Goal: Task Accomplishment & Management: Complete application form

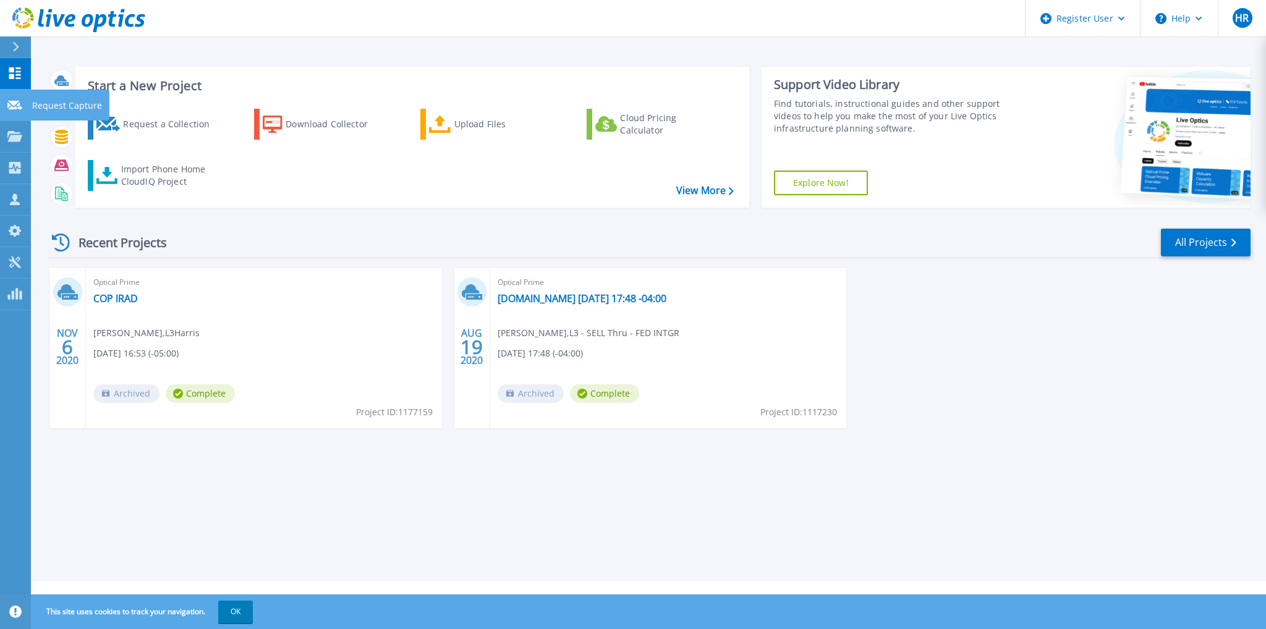
click at [44, 108] on p "Request Capture" at bounding box center [67, 106] width 70 height 32
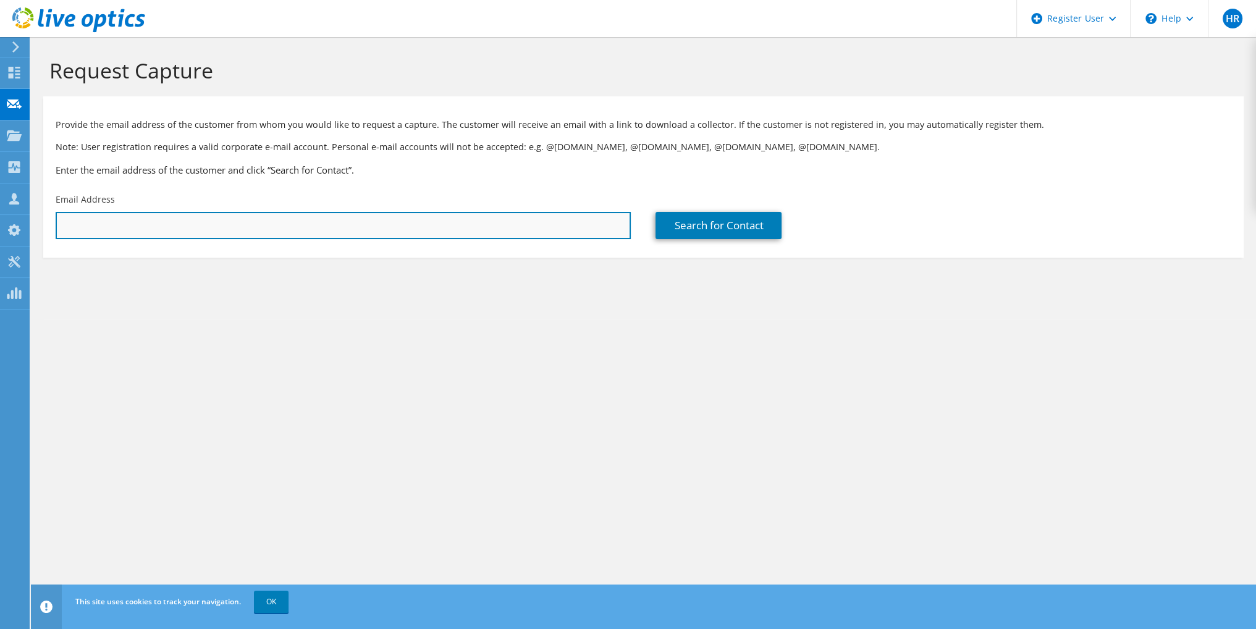
click at [267, 218] on input "text" at bounding box center [343, 225] width 575 height 27
click at [237, 227] on input "text" at bounding box center [343, 225] width 575 height 27
paste input "zeddie.williams@l3harris.com"
type input "zeddie.williams@l3harris.com"
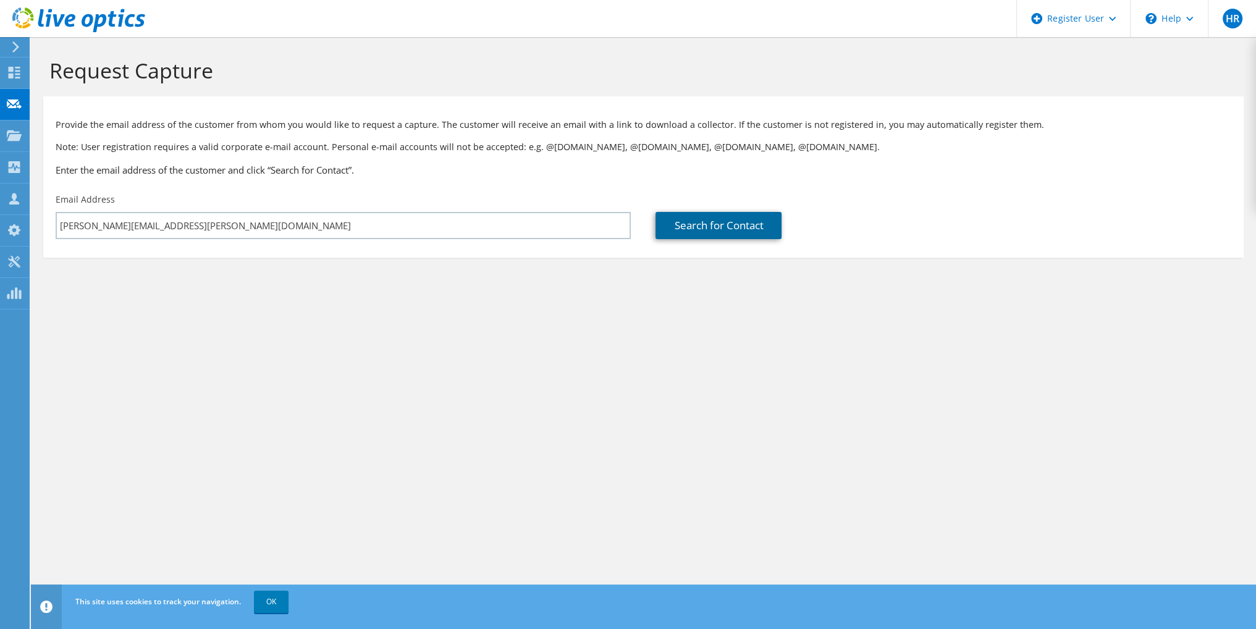
click at [730, 236] on link "Search for Contact" at bounding box center [719, 225] width 126 height 27
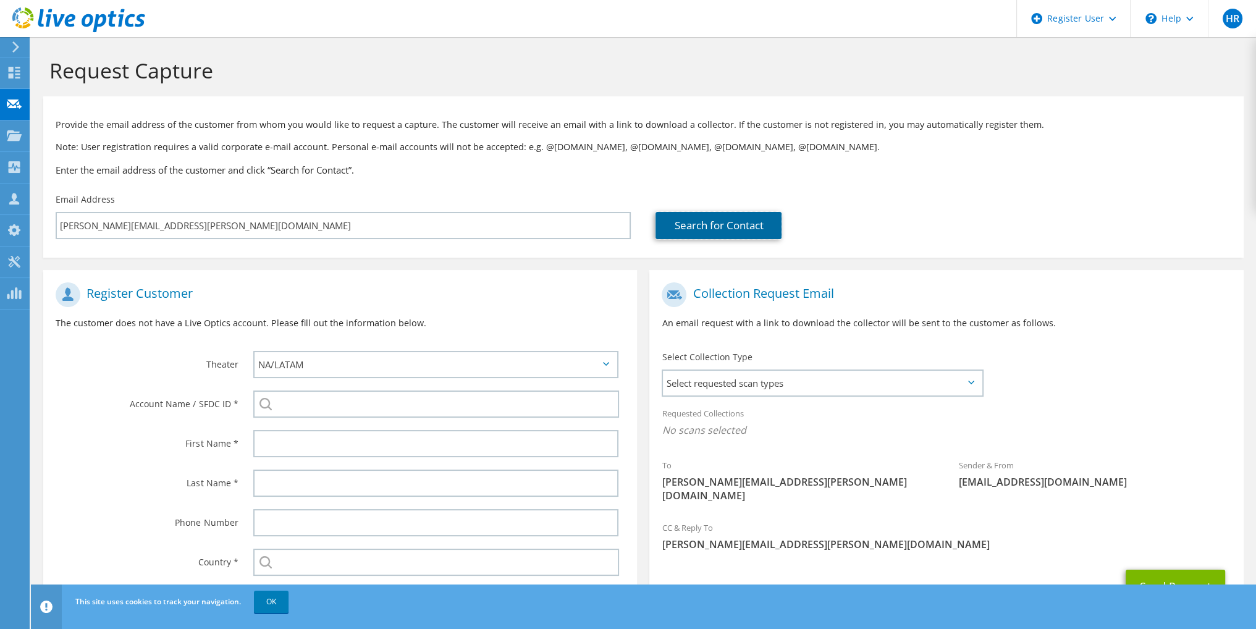
scroll to position [69, 0]
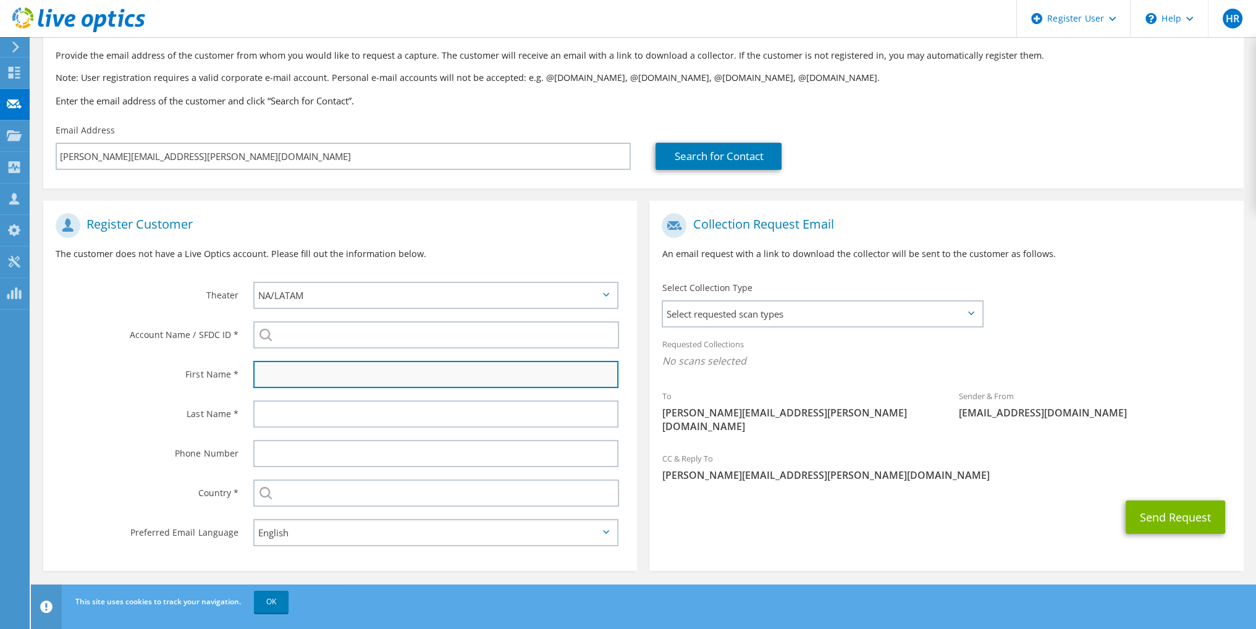
click at [295, 384] on input "text" at bounding box center [435, 374] width 365 height 27
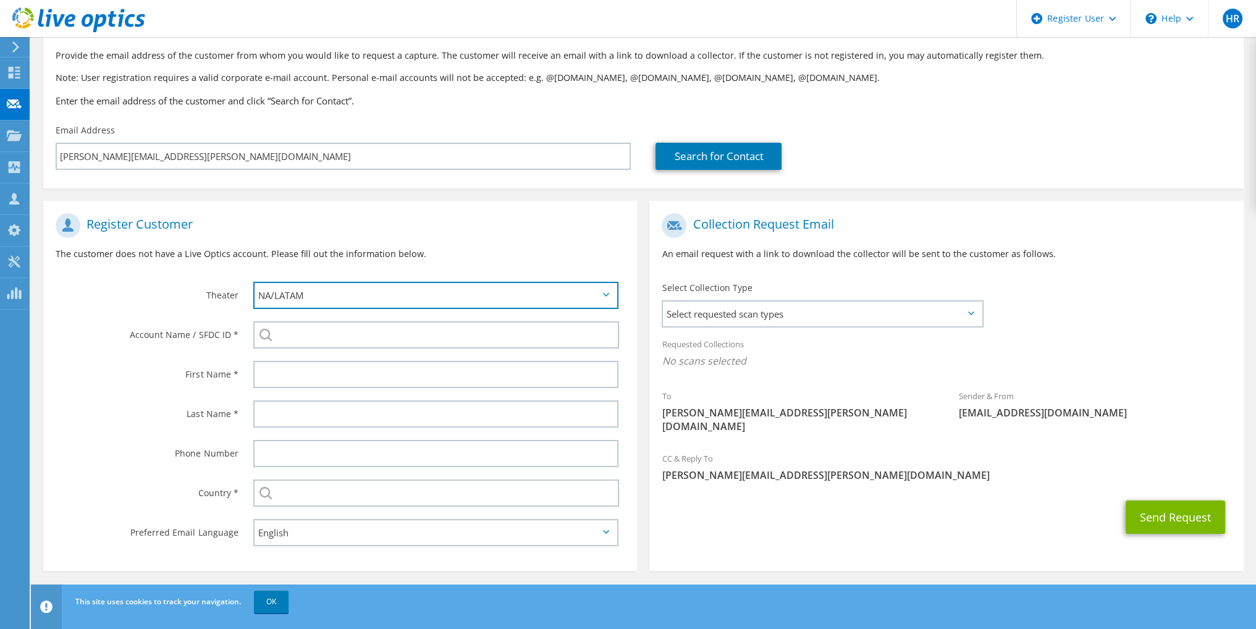
click at [305, 292] on select "APJ EMEA NA/LATAM" at bounding box center [435, 295] width 365 height 27
drag, startPoint x: 305, startPoint y: 292, endPoint x: 164, endPoint y: 360, distance: 156.4
click at [164, 361] on label "First Name *" at bounding box center [147, 371] width 182 height 20
click at [284, 389] on div at bounding box center [439, 375] width 396 height 40
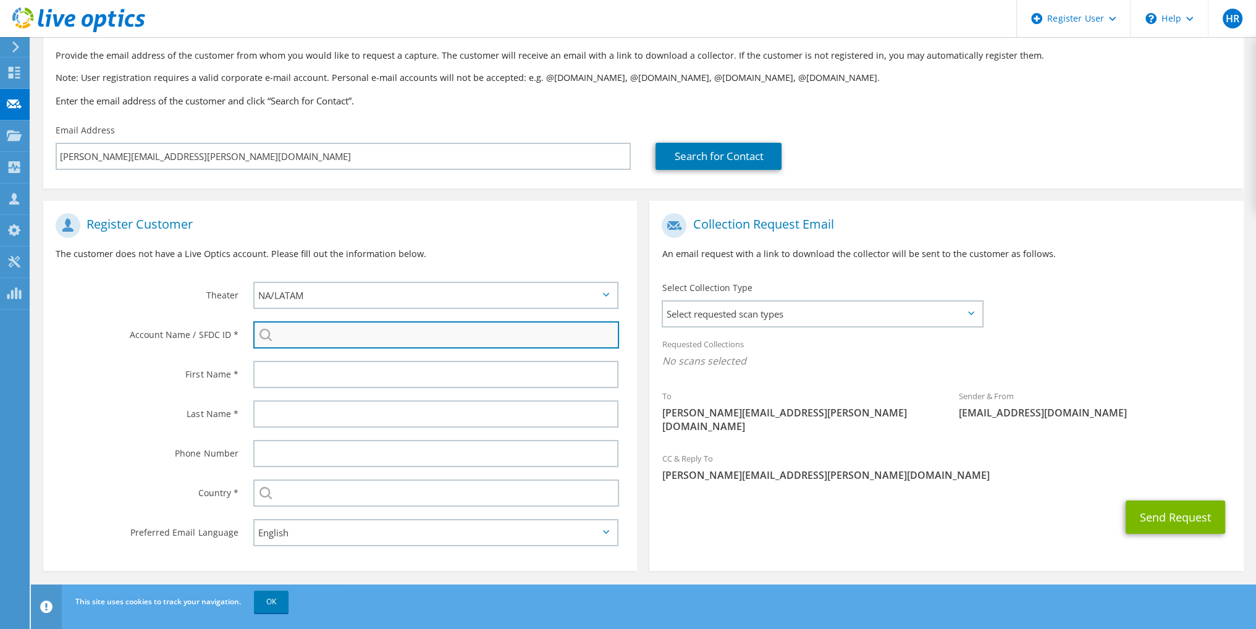
click at [286, 332] on input "search" at bounding box center [436, 334] width 366 height 27
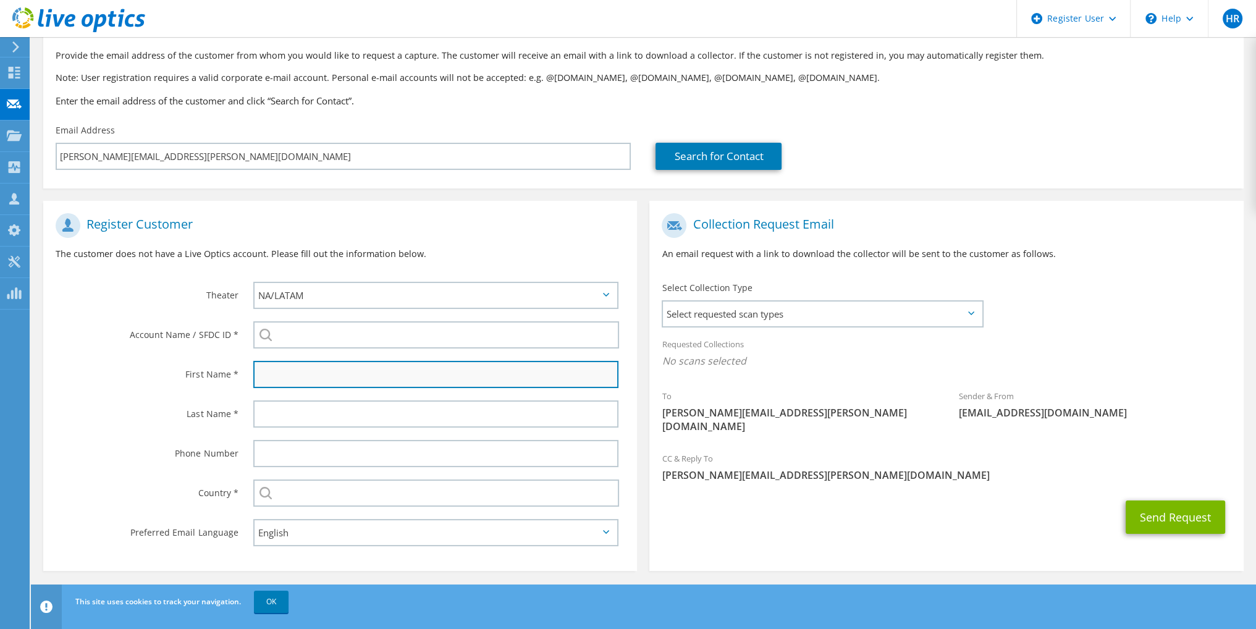
click at [275, 372] on input "text" at bounding box center [435, 374] width 365 height 27
type input "Zeddie"
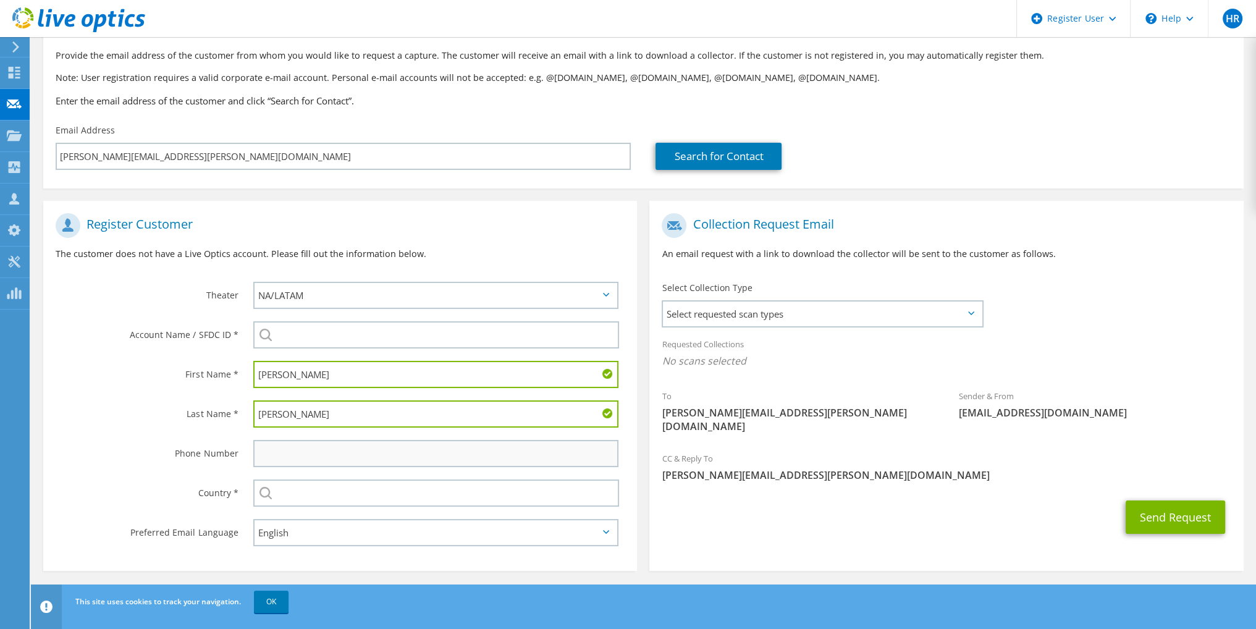
type input "Wiliams"
click at [277, 447] on input "text" at bounding box center [435, 453] width 365 height 27
click at [287, 496] on input "text" at bounding box center [436, 493] width 366 height 27
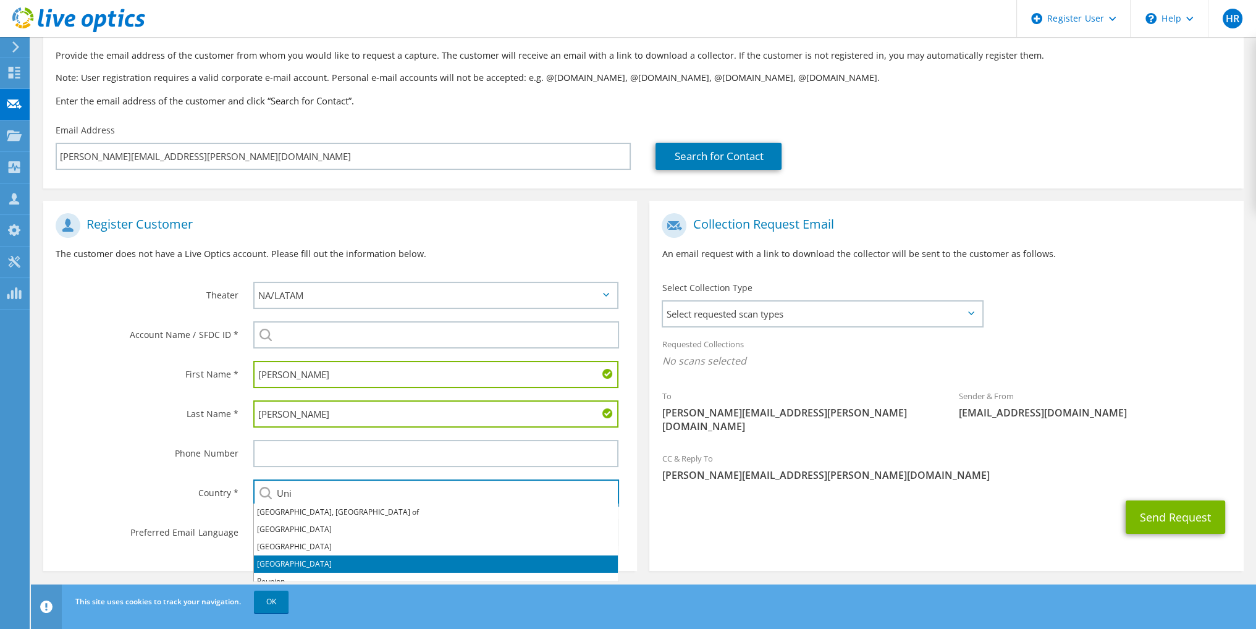
click at [284, 562] on li "[GEOGRAPHIC_DATA]" at bounding box center [436, 564] width 364 height 17
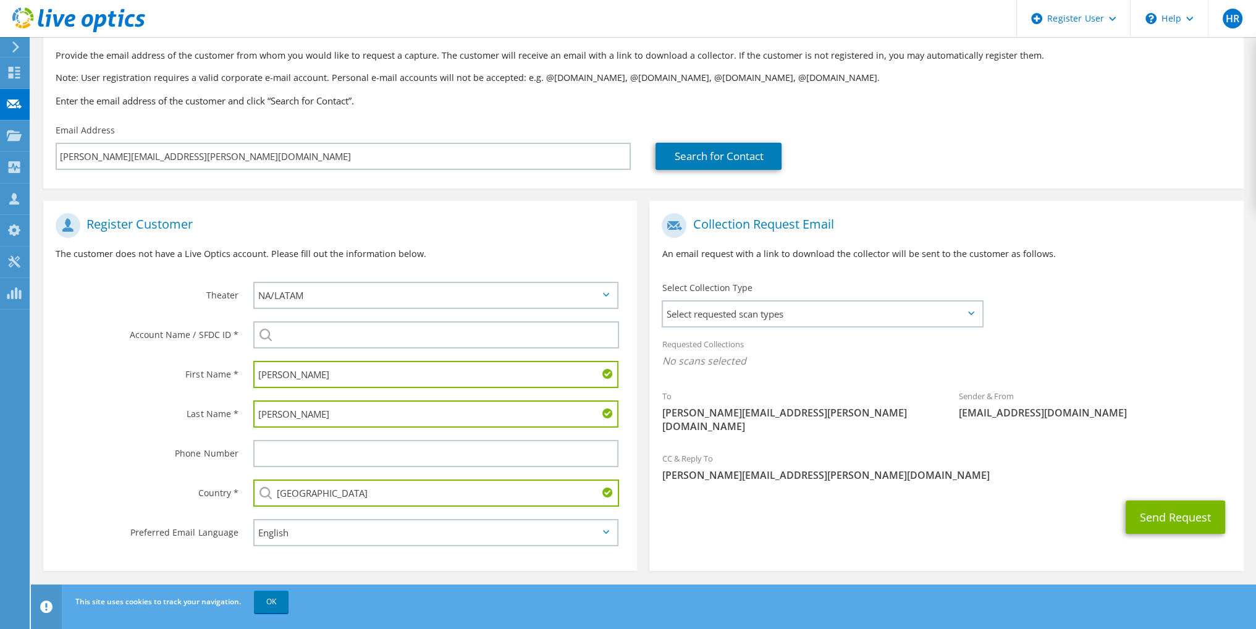
type input "[GEOGRAPHIC_DATA]"
click at [807, 521] on div "Send Request" at bounding box center [946, 517] width 594 height 46
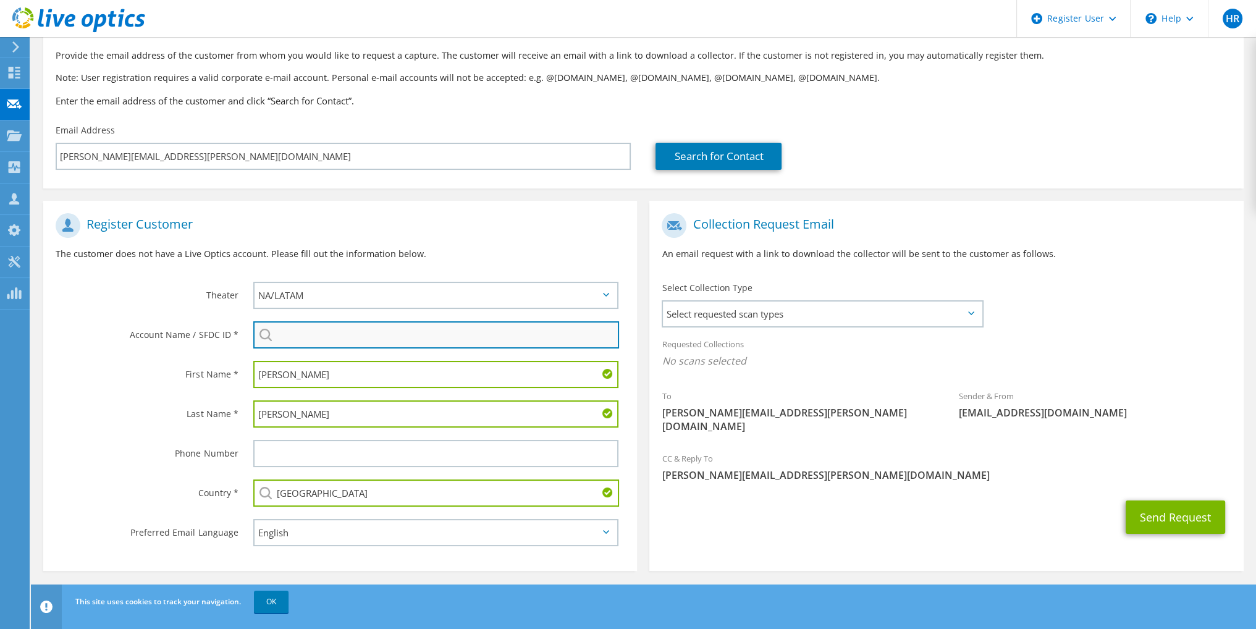
click at [336, 337] on input "search" at bounding box center [436, 334] width 366 height 27
click at [368, 337] on input "search" at bounding box center [436, 334] width 366 height 27
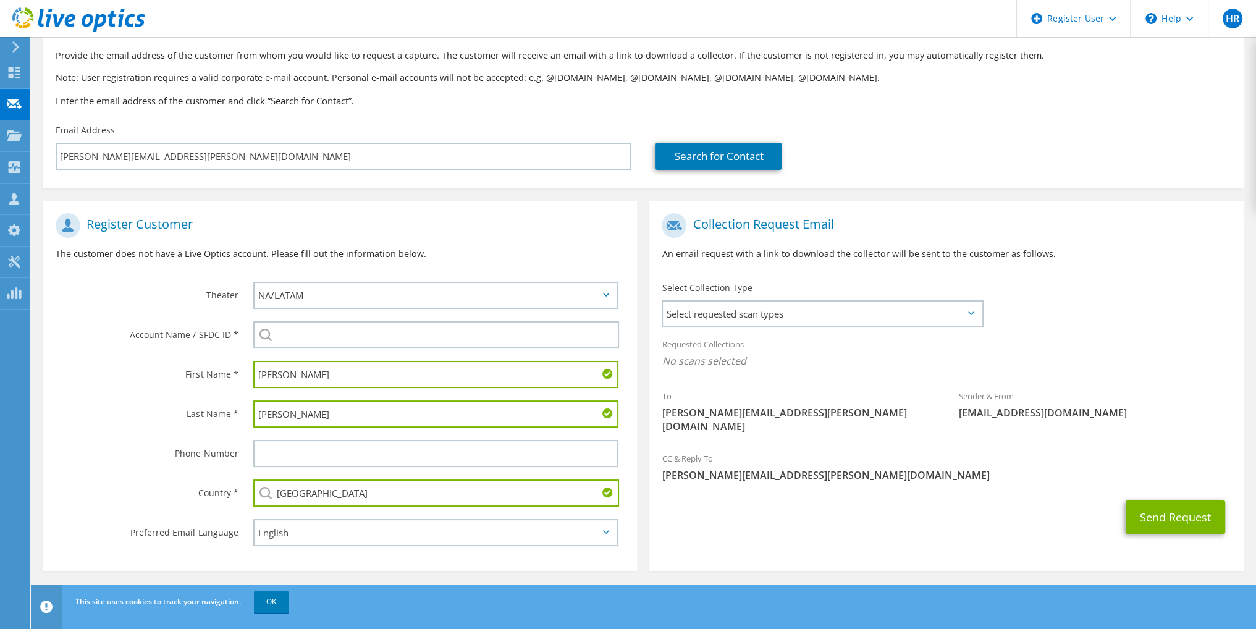
click at [729, 468] on span "[PERSON_NAME][EMAIL_ADDRESS][PERSON_NAME][DOMAIN_NAME]" at bounding box center [946, 475] width 569 height 14
click at [264, 600] on link "OK" at bounding box center [271, 602] width 35 height 22
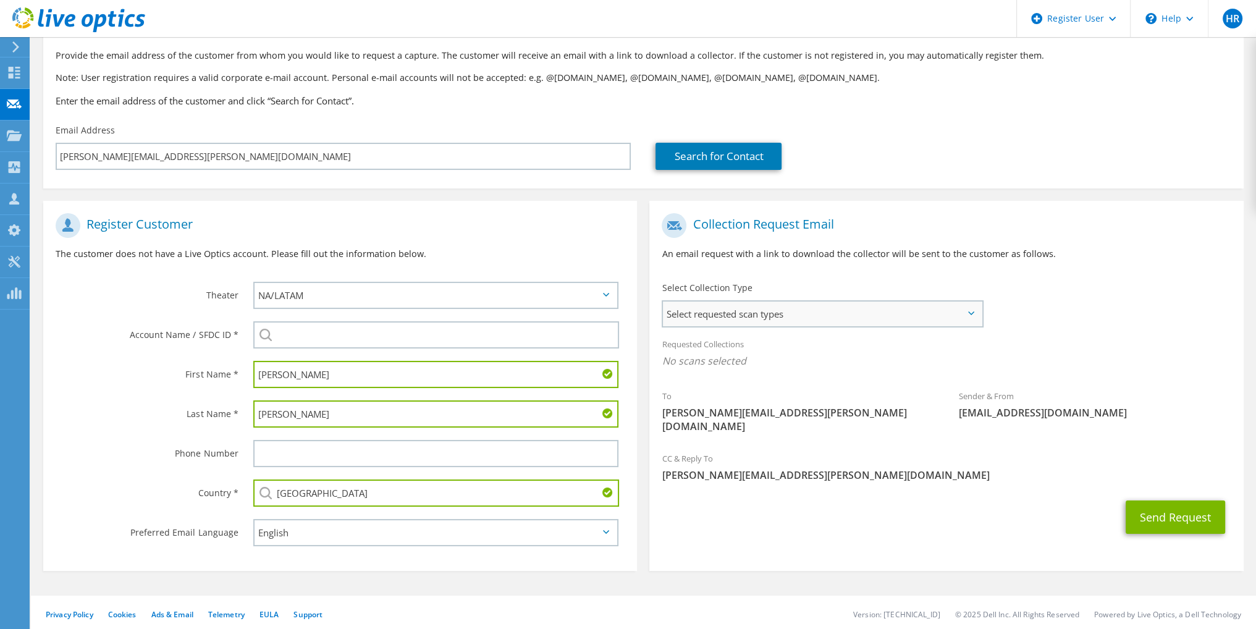
click at [853, 312] on span "Select requested scan types" at bounding box center [822, 314] width 319 height 25
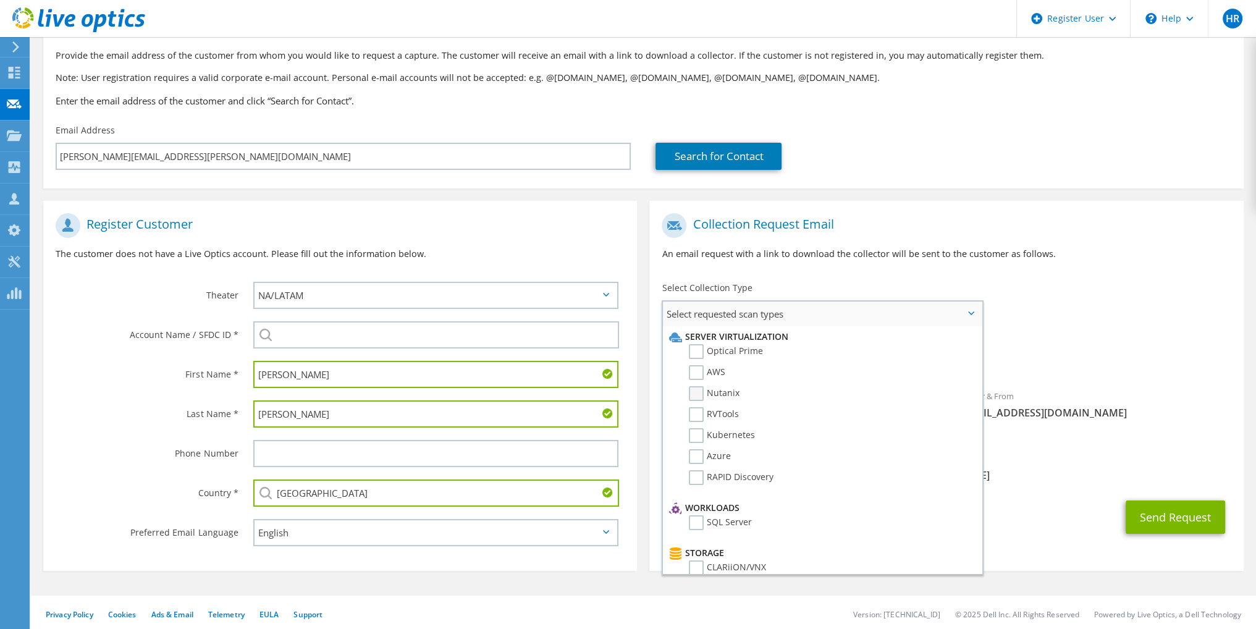
click at [696, 395] on label "Nutanix" at bounding box center [714, 393] width 51 height 15
click at [0, 0] on input "Nutanix" at bounding box center [0, 0] width 0 height 0
click at [692, 395] on label "Nutanix" at bounding box center [714, 393] width 51 height 15
click at [0, 0] on input "Nutanix" at bounding box center [0, 0] width 0 height 0
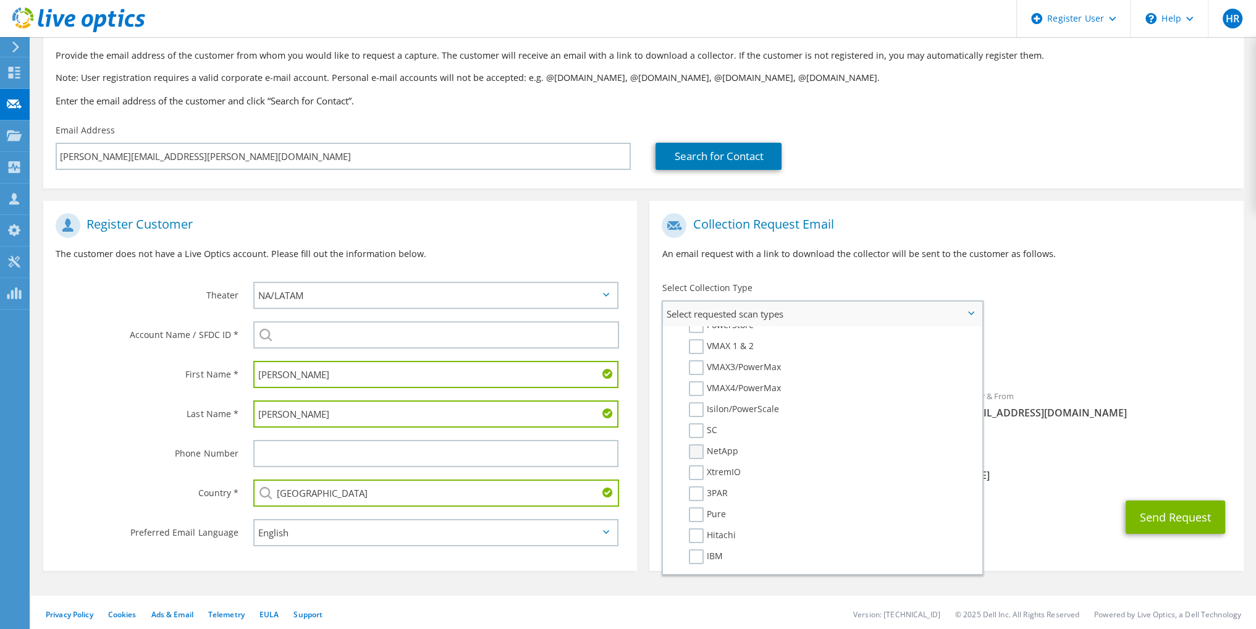
click at [693, 444] on label "NetApp" at bounding box center [713, 451] width 49 height 15
click at [0, 0] on input "NetApp" at bounding box center [0, 0] width 0 height 0
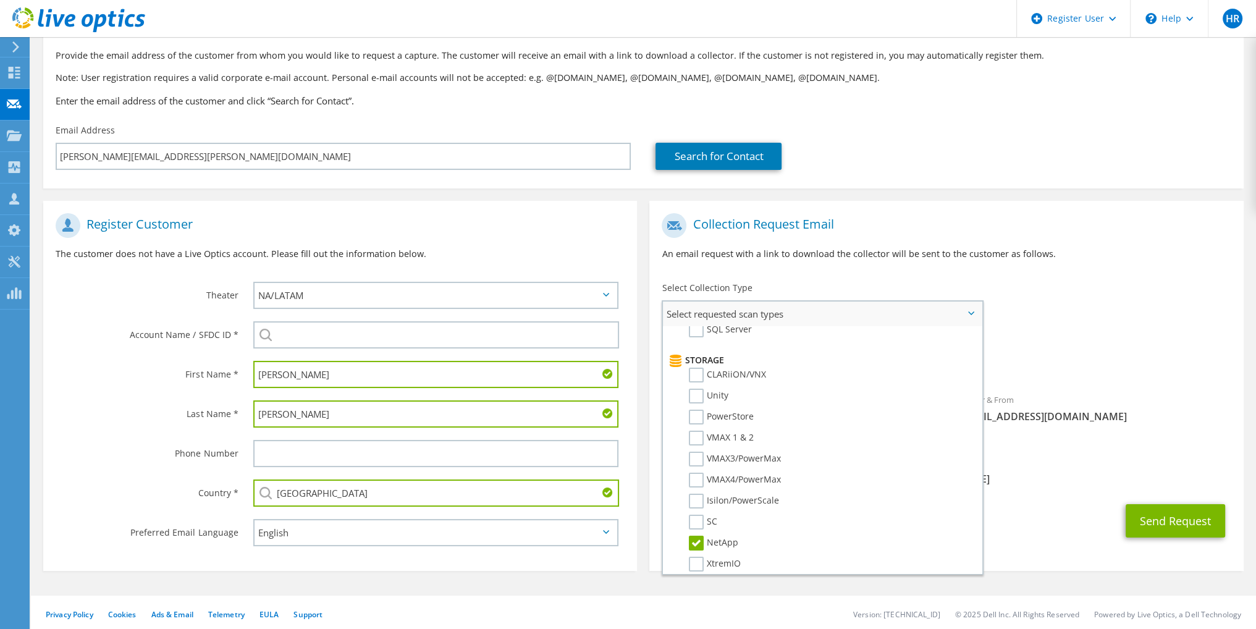
scroll to position [195, 0]
click at [701, 391] on label "Unity" at bounding box center [709, 394] width 40 height 15
click at [0, 0] on input "Unity" at bounding box center [0, 0] width 0 height 0
click at [700, 390] on label "Unity" at bounding box center [709, 394] width 40 height 15
click at [0, 0] on input "Unity" at bounding box center [0, 0] width 0 height 0
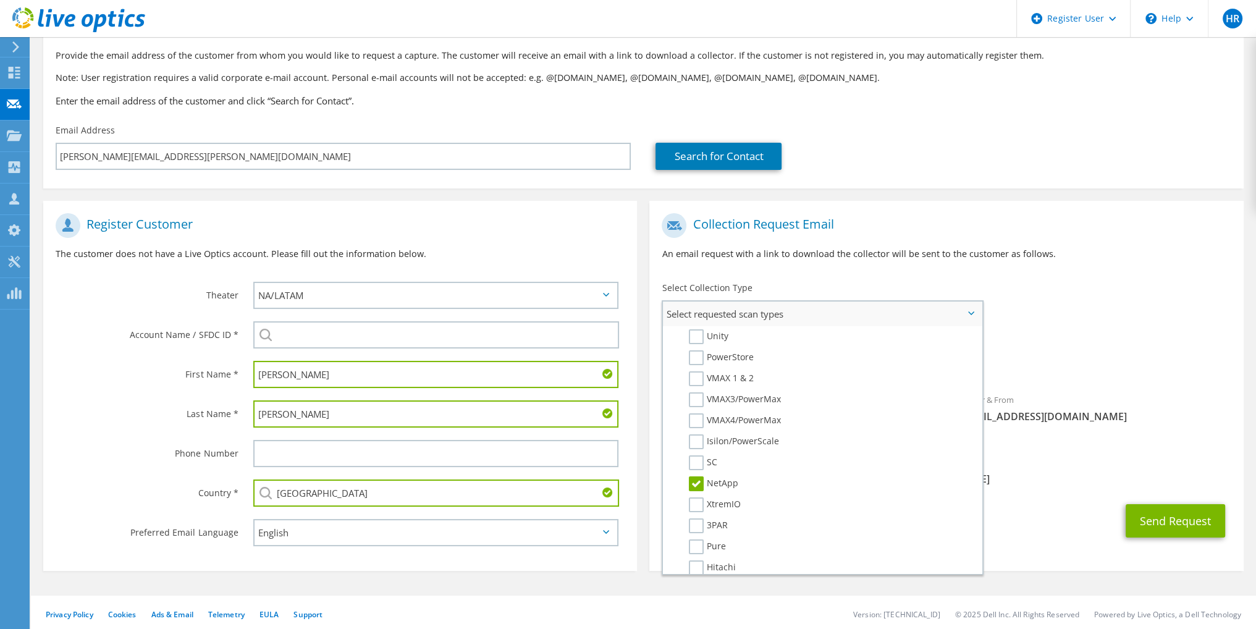
scroll to position [269, 0]
click at [696, 501] on label "3PAR" at bounding box center [708, 508] width 39 height 15
click at [0, 0] on input "3PAR" at bounding box center [0, 0] width 0 height 0
click at [691, 523] on label "Pure" at bounding box center [707, 529] width 37 height 15
click at [0, 0] on input "Pure" at bounding box center [0, 0] width 0 height 0
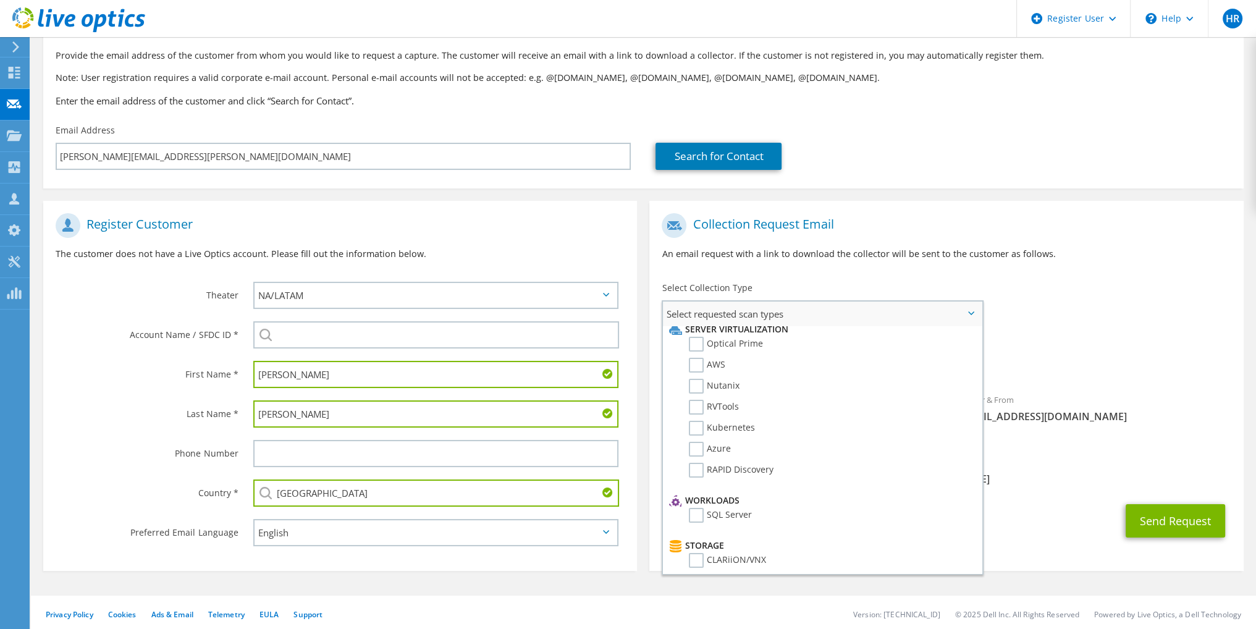
scroll to position [0, 0]
click at [693, 397] on label "Nutanix" at bounding box center [714, 393] width 51 height 15
click at [0, 0] on input "Nutanix" at bounding box center [0, 0] width 0 height 0
click at [697, 431] on label "Kubernetes" at bounding box center [722, 435] width 66 height 15
click at [0, 0] on input "Kubernetes" at bounding box center [0, 0] width 0 height 0
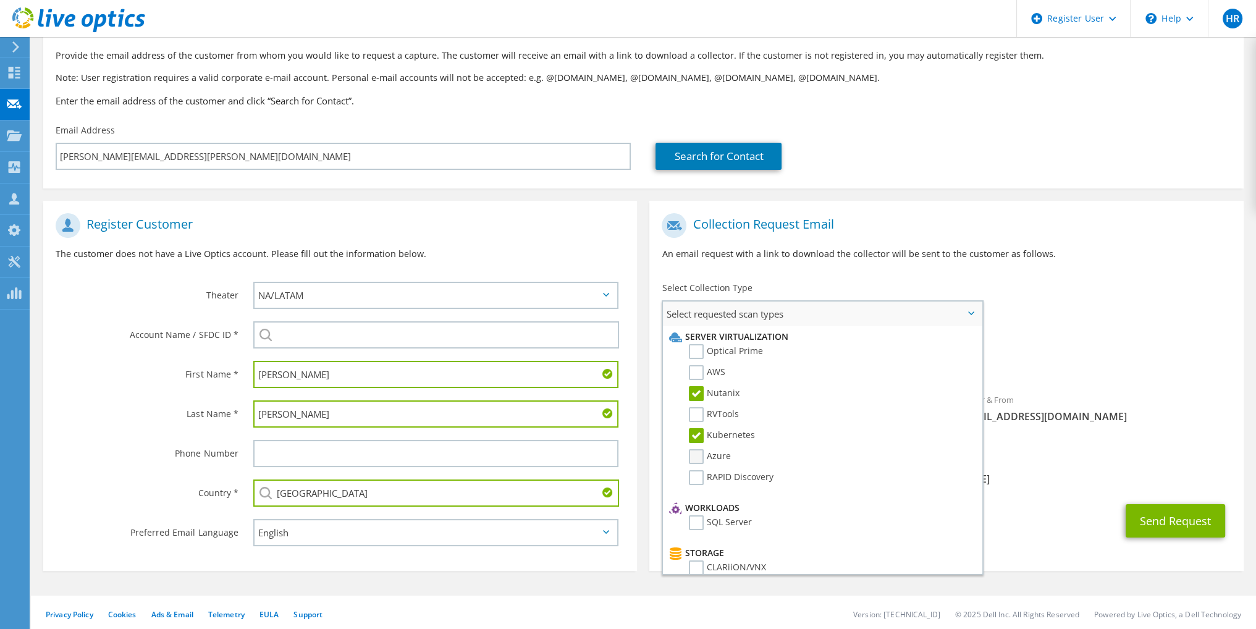
click at [697, 453] on label "Azure" at bounding box center [710, 456] width 42 height 15
click at [0, 0] on input "Azure" at bounding box center [0, 0] width 0 height 0
click at [698, 431] on label "Kubernetes" at bounding box center [722, 435] width 66 height 15
click at [0, 0] on input "Kubernetes" at bounding box center [0, 0] width 0 height 0
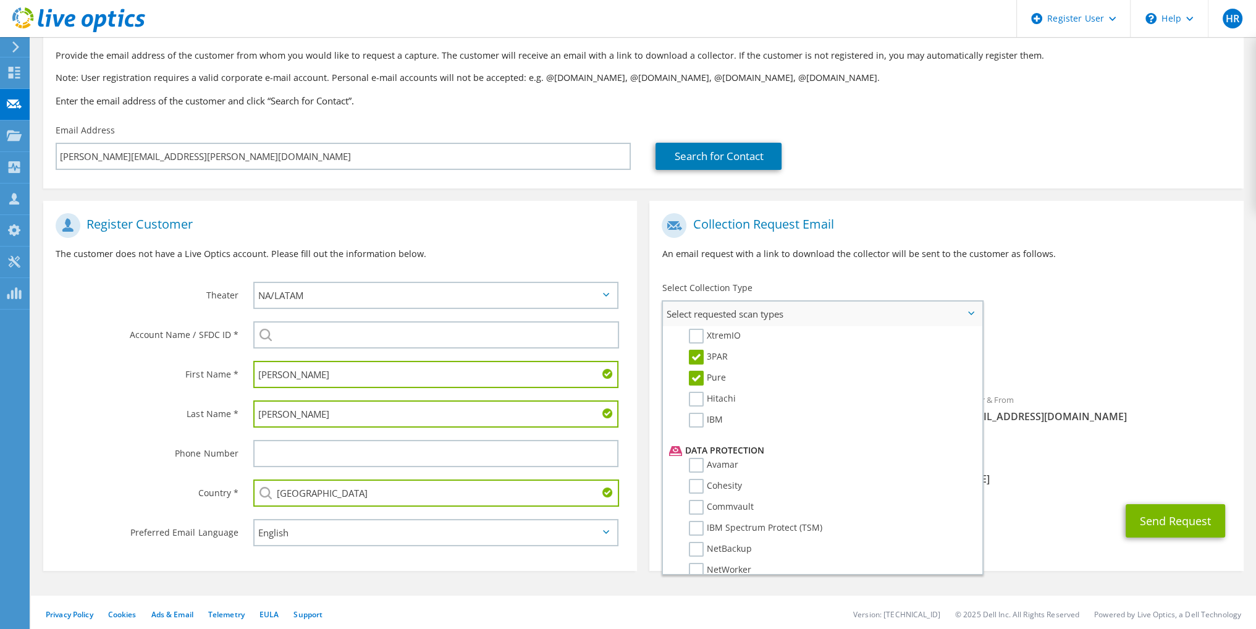
scroll to position [430, 0]
click at [700, 383] on label "Hitachi" at bounding box center [712, 390] width 47 height 15
click at [0, 0] on input "Hitachi" at bounding box center [0, 0] width 0 height 0
click at [700, 404] on label "IBM" at bounding box center [706, 411] width 34 height 15
click at [0, 0] on input "IBM" at bounding box center [0, 0] width 0 height 0
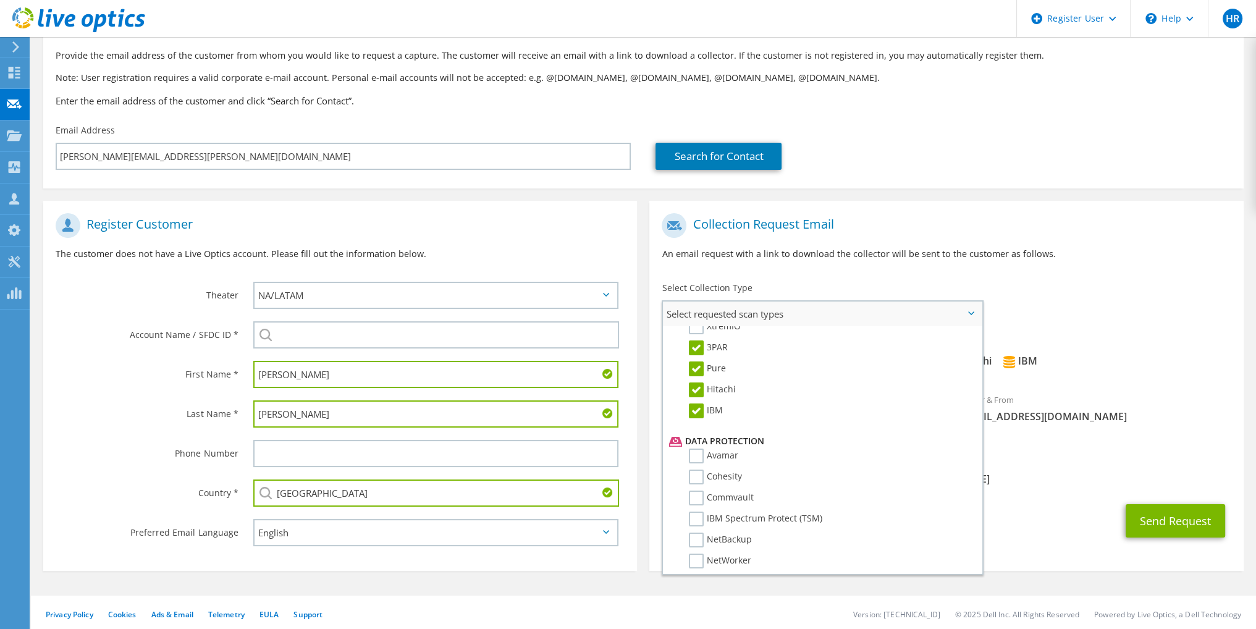
click at [698, 404] on label "IBM" at bounding box center [706, 411] width 34 height 15
click at [0, 0] on input "IBM" at bounding box center [0, 0] width 0 height 0
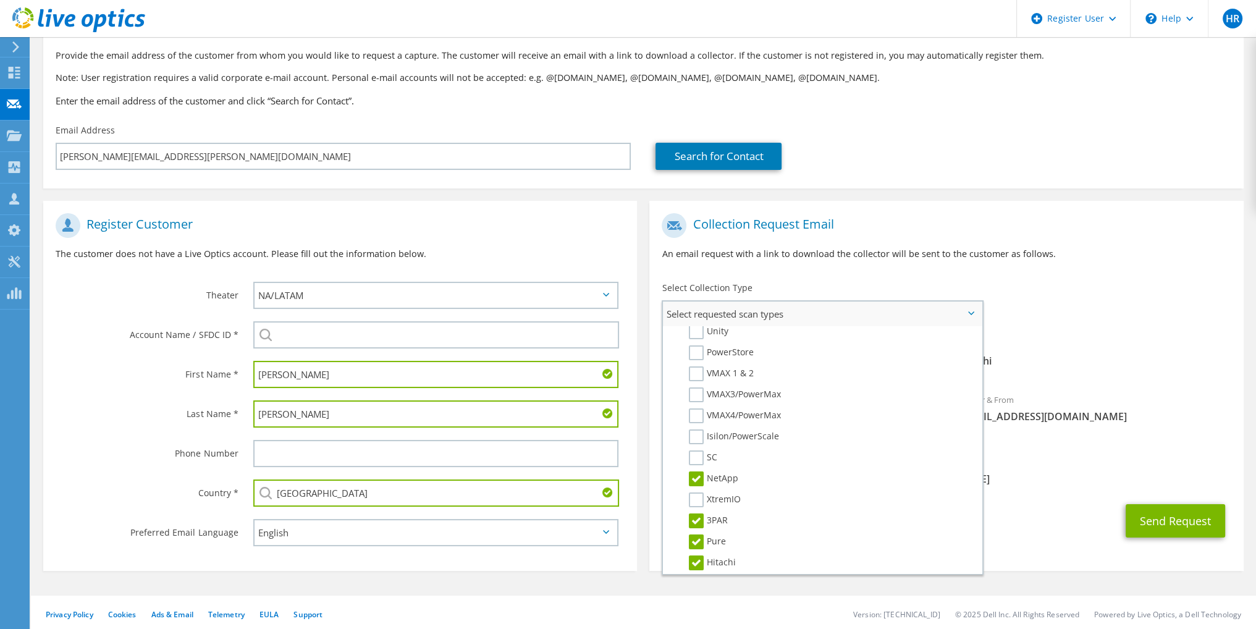
scroll to position [0, 0]
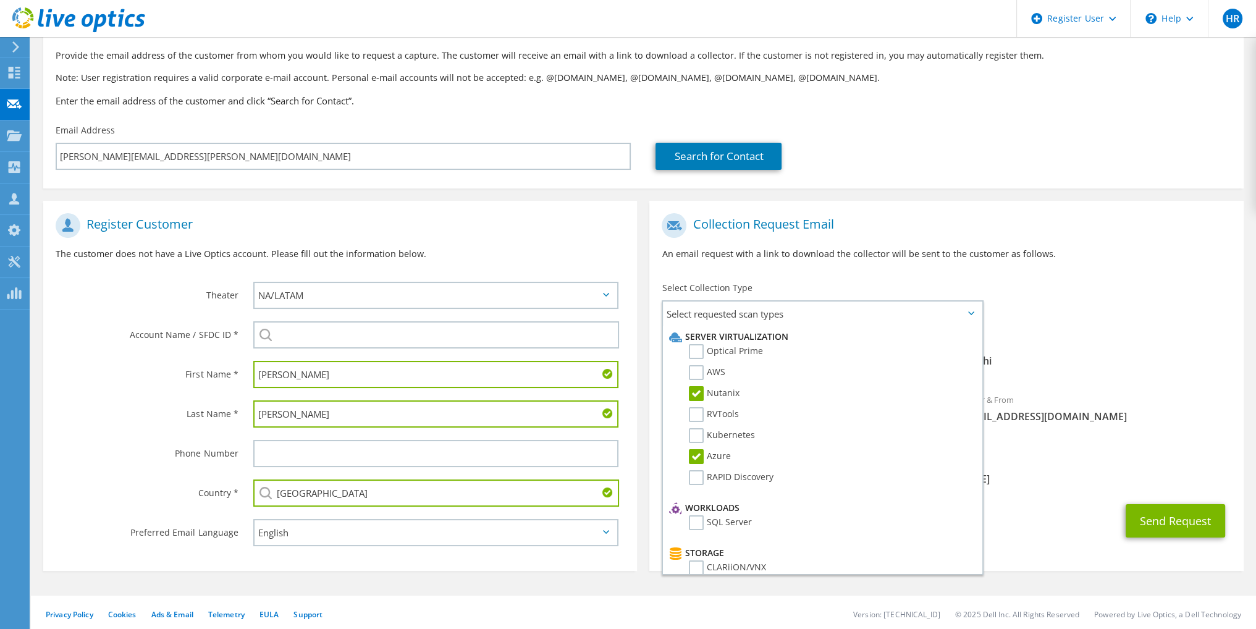
click at [1119, 327] on div "To zeddie.williams@l3harris.com Sender & From liveoptics@liveoptics.com" at bounding box center [946, 328] width 594 height 242
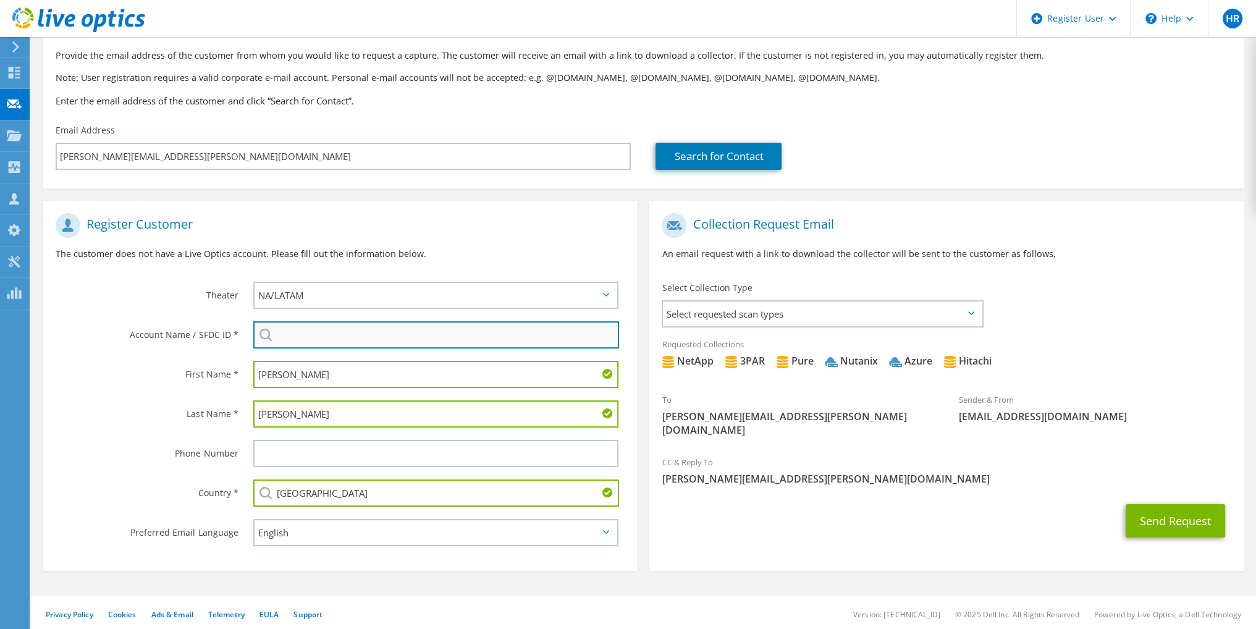
click at [349, 339] on input "search" at bounding box center [436, 334] width 366 height 27
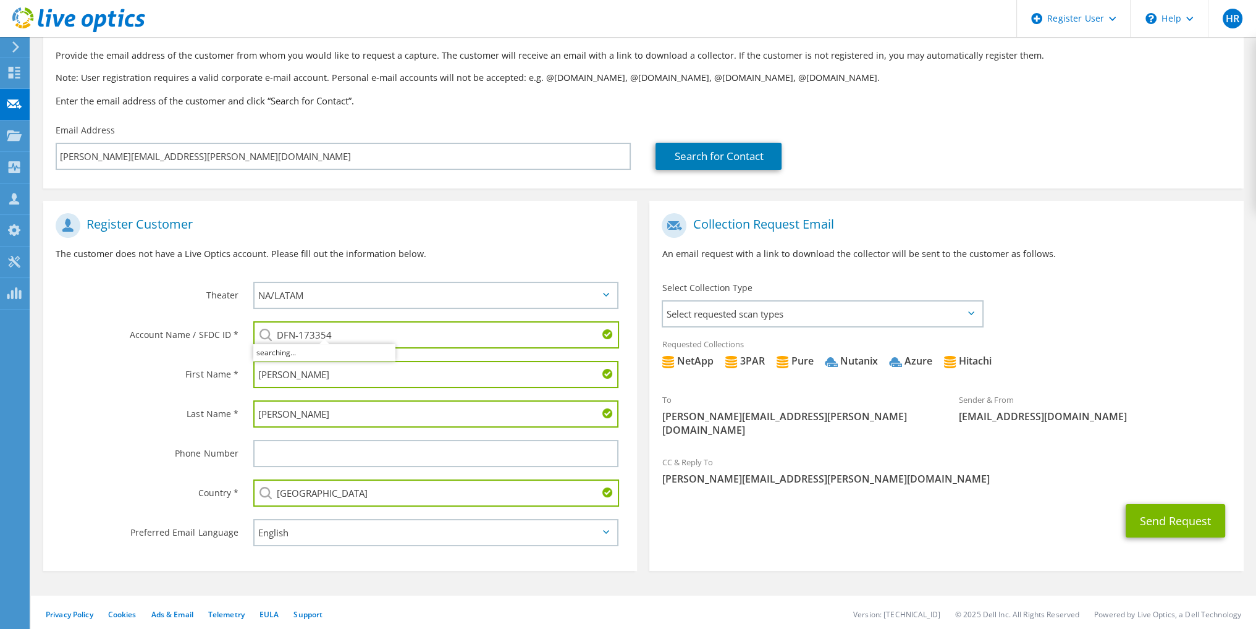
type input "DFN-173354"
click at [181, 408] on label "Last Name *" at bounding box center [147, 410] width 182 height 20
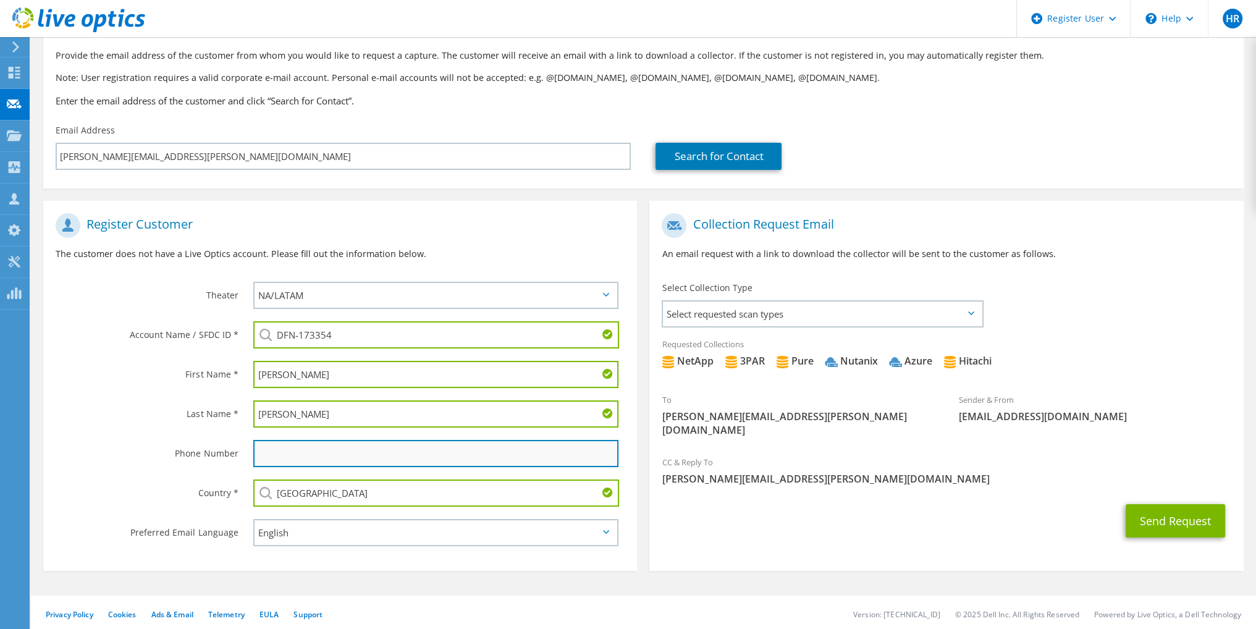
click at [457, 449] on input "text" at bounding box center [435, 453] width 365 height 27
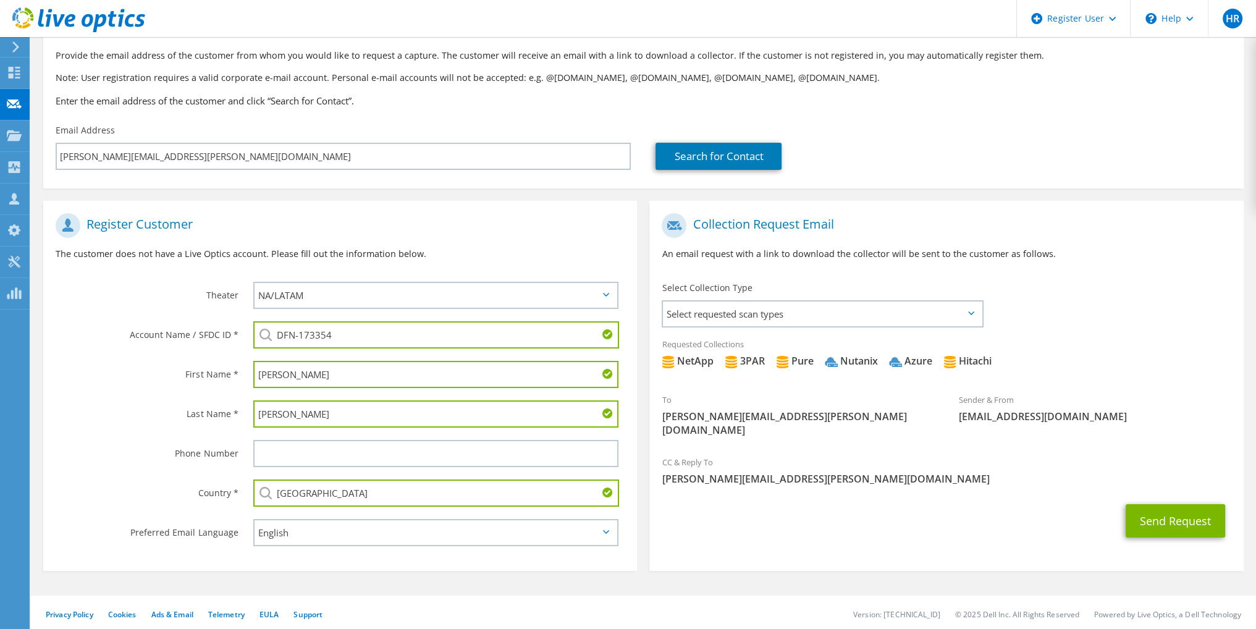
click at [1012, 522] on div "Send Request" at bounding box center [946, 521] width 594 height 46
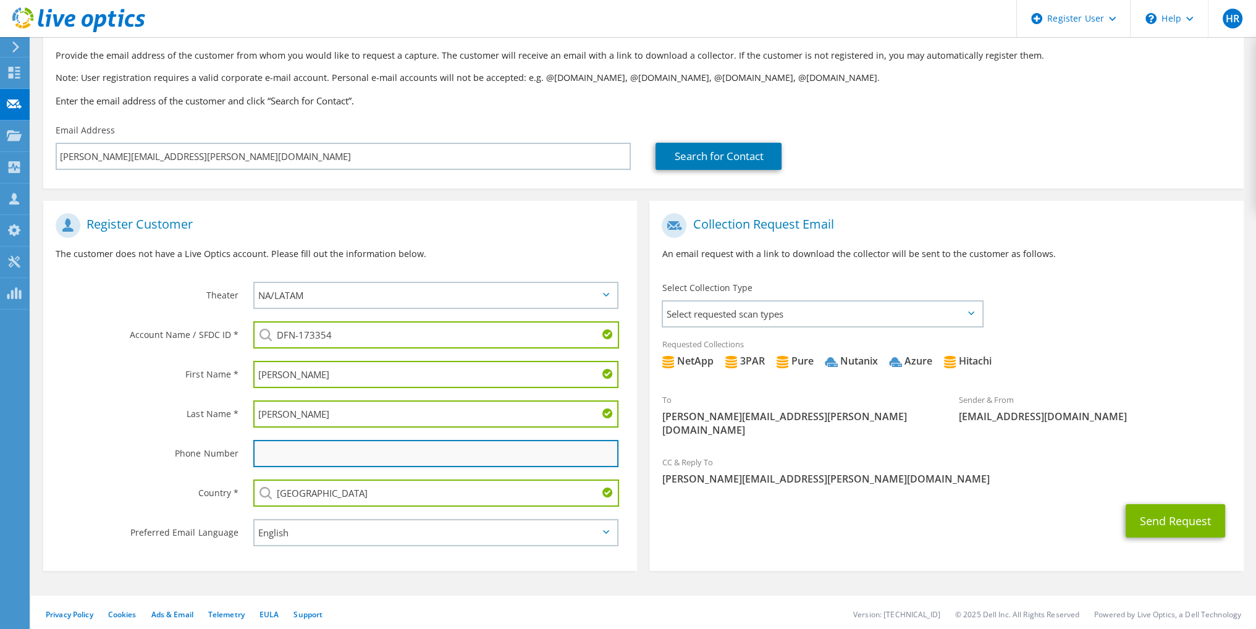
click at [315, 453] on input "text" at bounding box center [435, 453] width 365 height 27
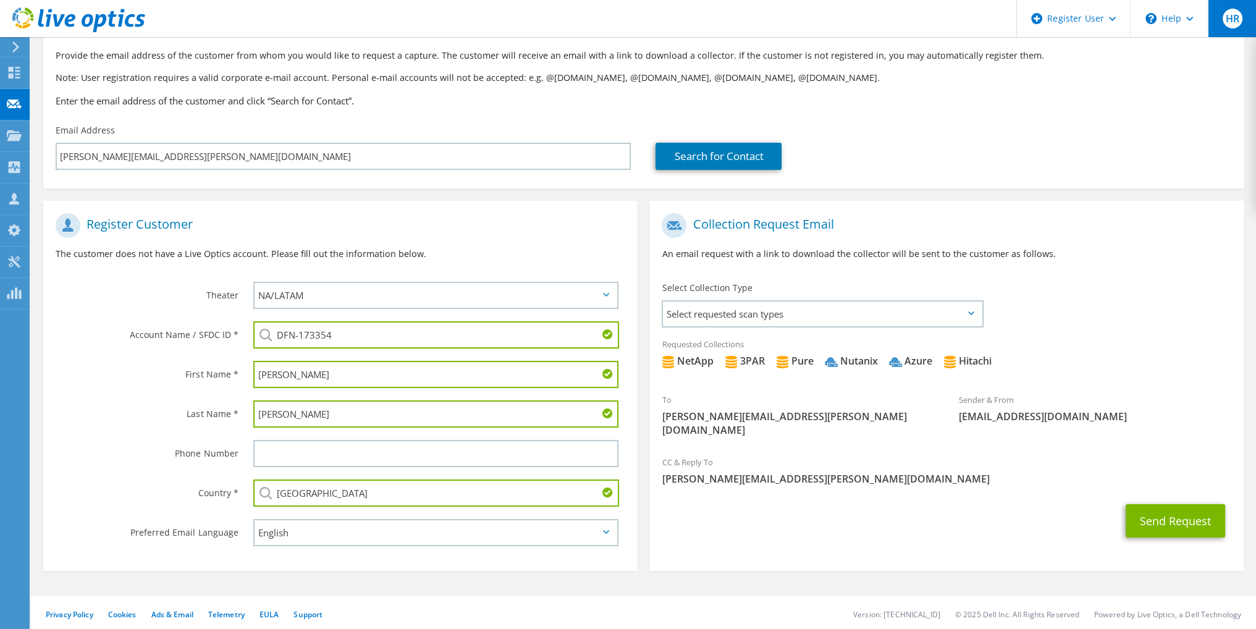
click at [1226, 35] on div "HR" at bounding box center [1232, 18] width 48 height 37
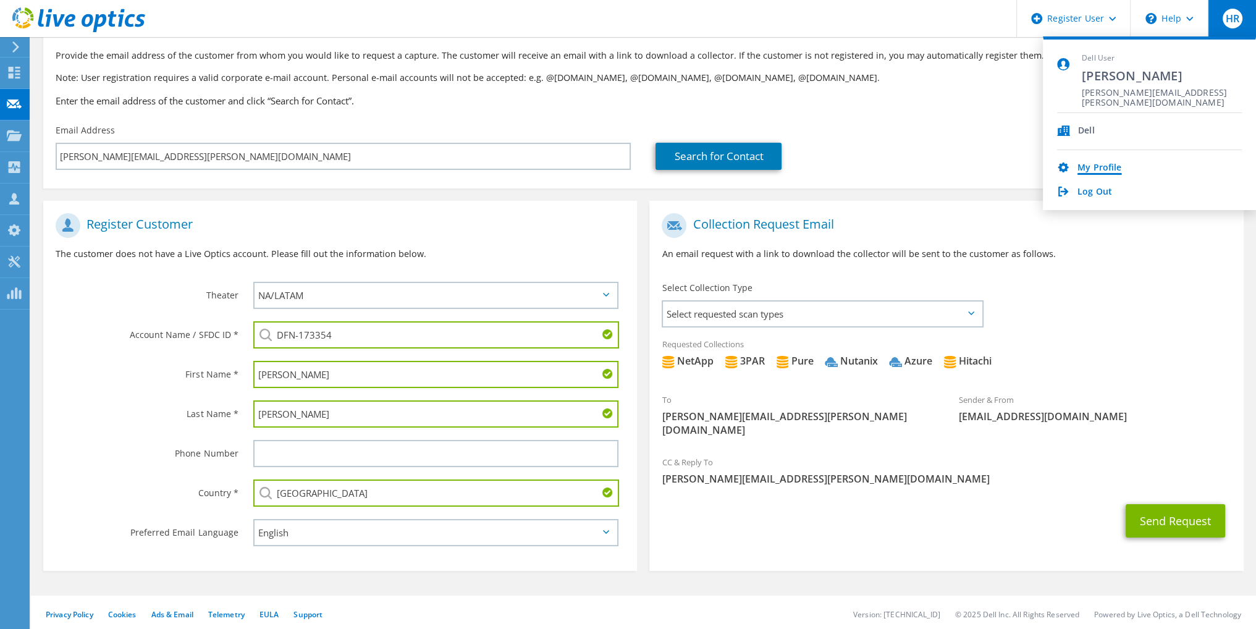
click at [1110, 166] on link "My Profile" at bounding box center [1100, 169] width 44 height 12
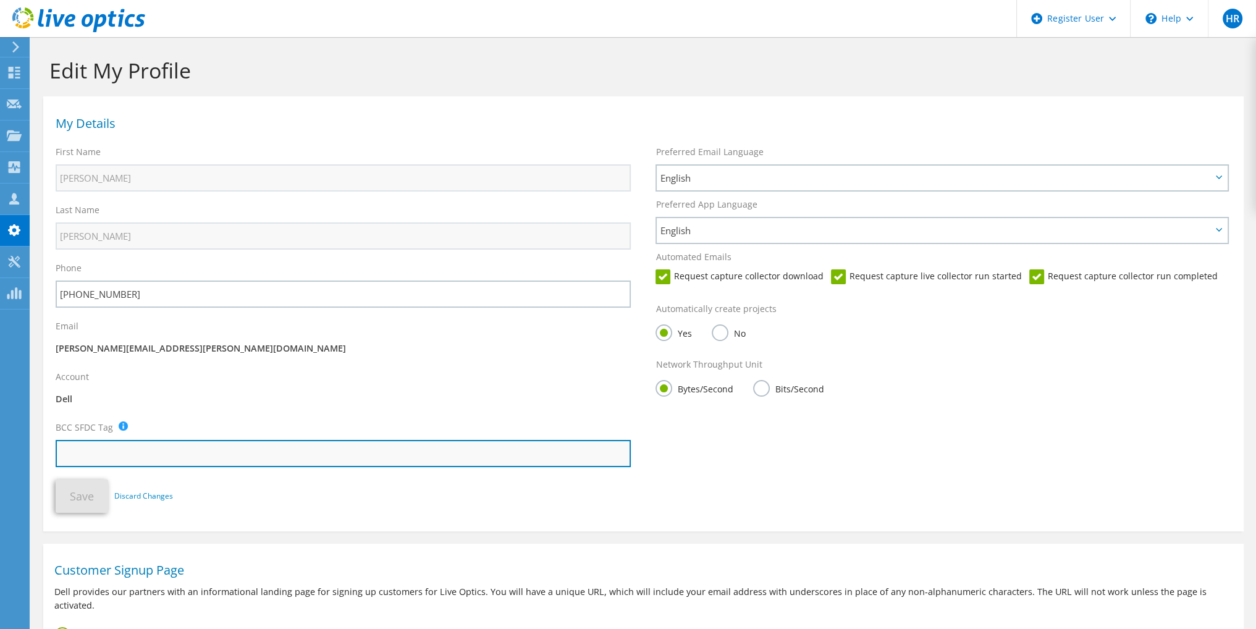
click at [263, 453] on input "text" at bounding box center [343, 453] width 575 height 27
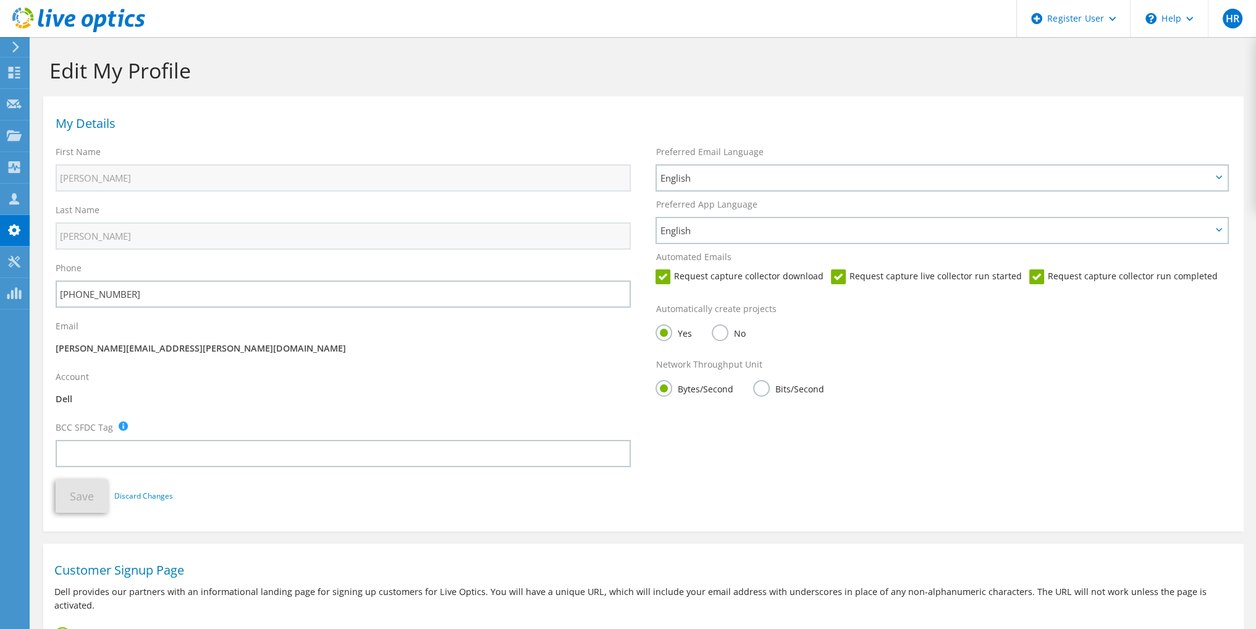
click at [305, 405] on div "Account Dell" at bounding box center [343, 390] width 600 height 51
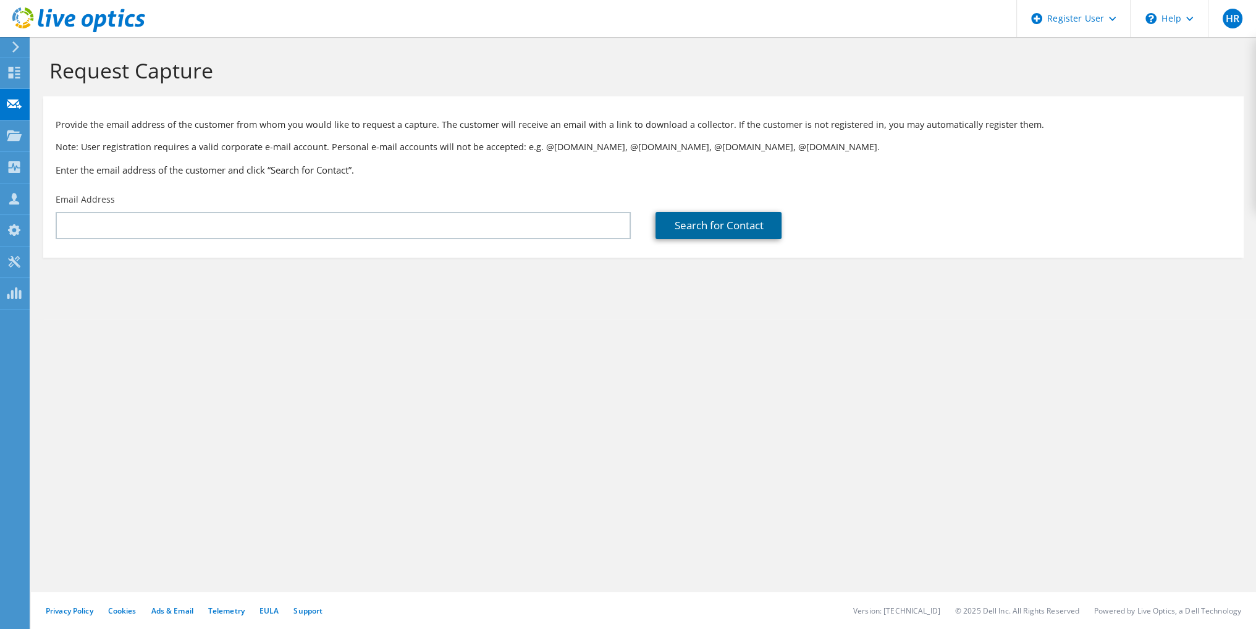
click at [704, 235] on link "Search for Contact" at bounding box center [719, 225] width 126 height 27
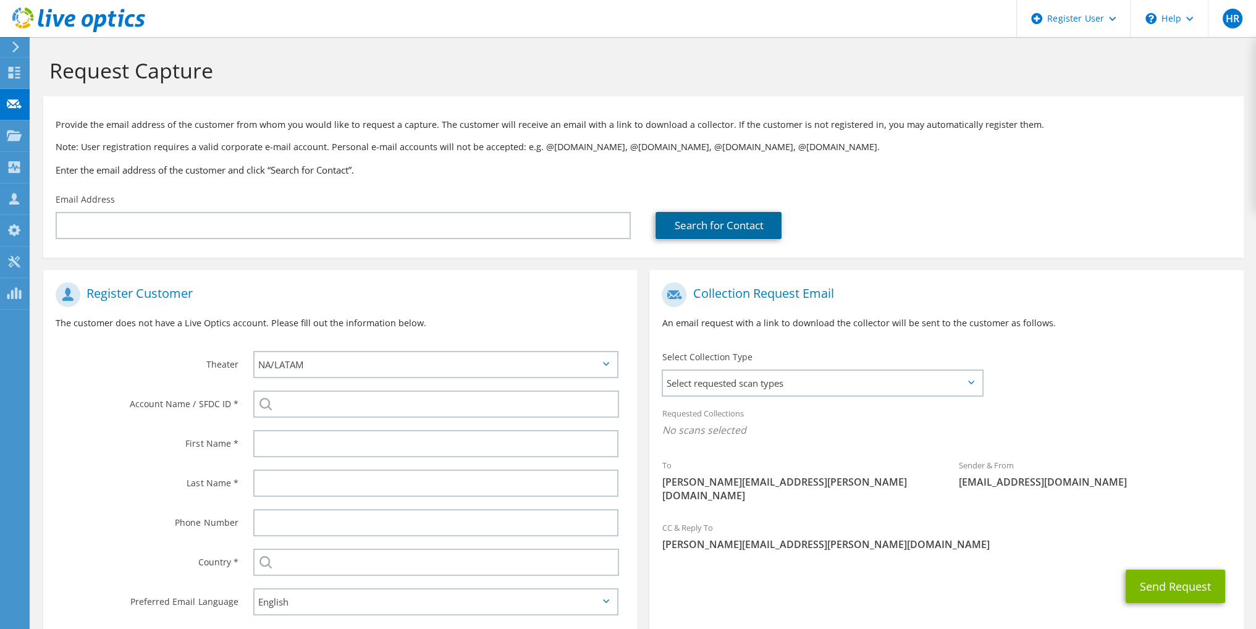
scroll to position [69, 0]
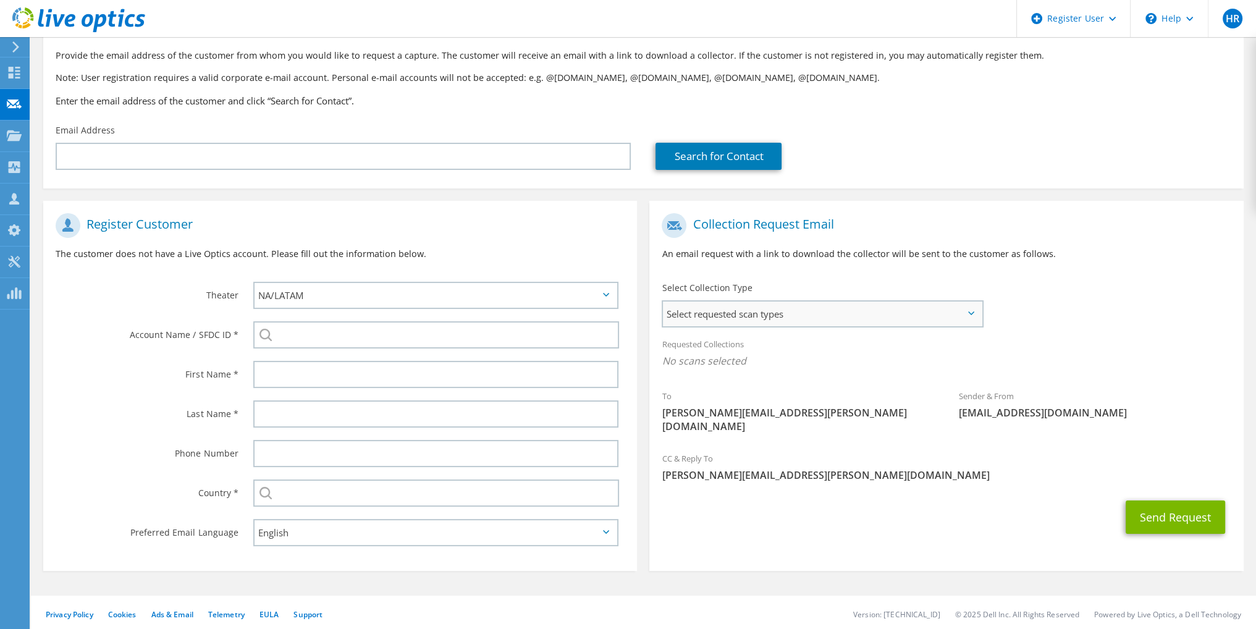
click at [813, 312] on span "Select requested scan types" at bounding box center [822, 314] width 319 height 25
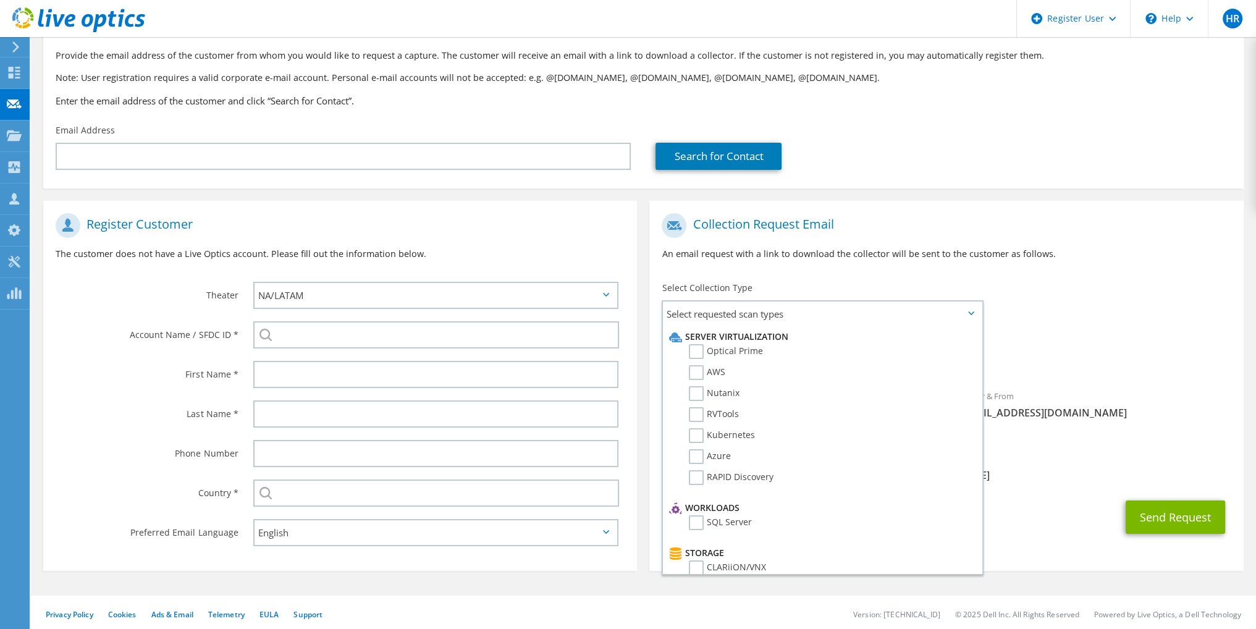
click at [1055, 308] on div "To zeddie.williams@l3harris.com Sender & From liveoptics@liveoptics.com" at bounding box center [946, 326] width 594 height 239
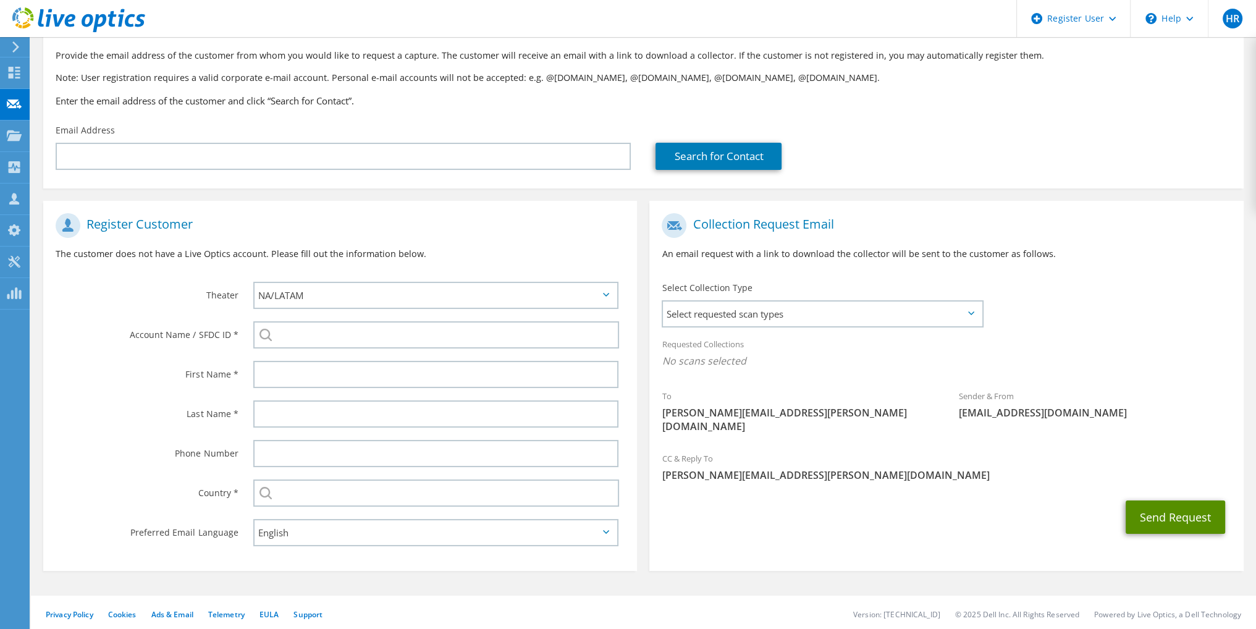
click at [1195, 504] on button "Send Request" at bounding box center [1175, 517] width 99 height 33
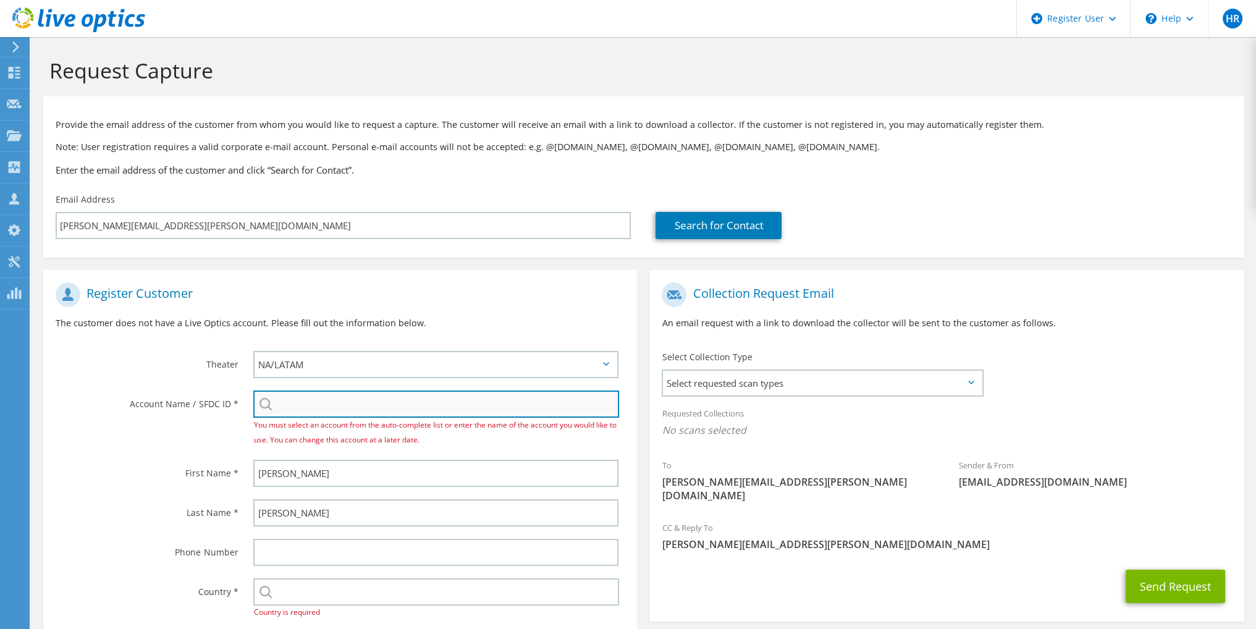
click at [304, 411] on input "search" at bounding box center [436, 404] width 366 height 27
click at [294, 413] on input "search" at bounding box center [436, 404] width 366 height 27
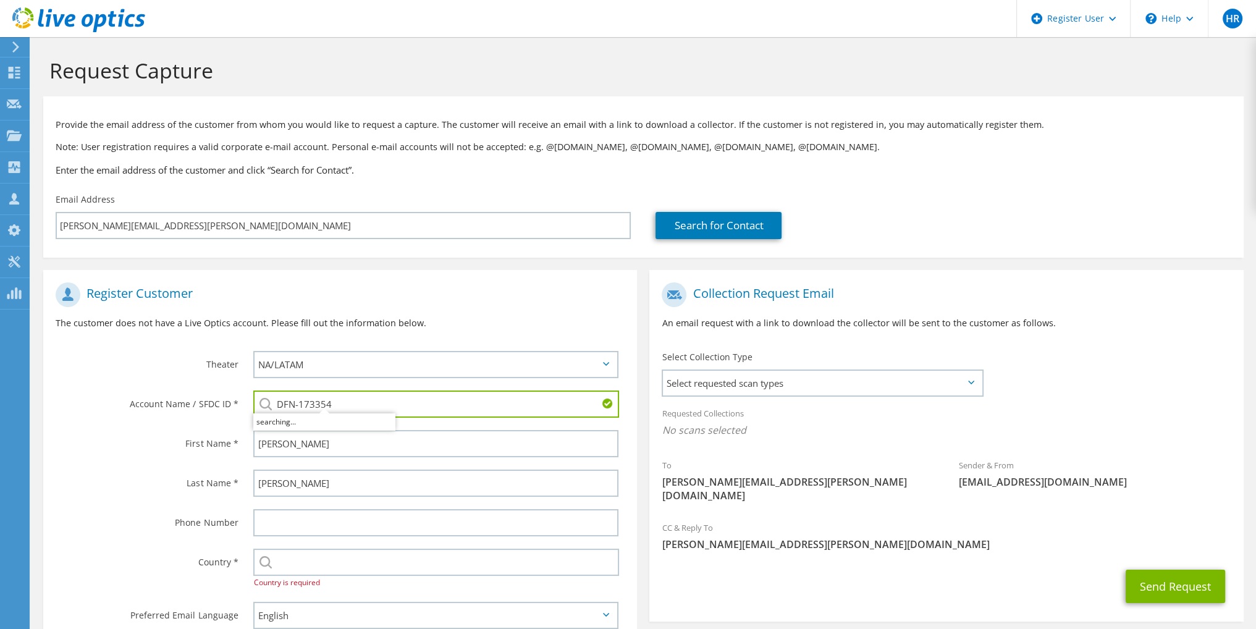
type input "DFN-173354"
click at [151, 465] on div "Last Name *" at bounding box center [142, 482] width 198 height 38
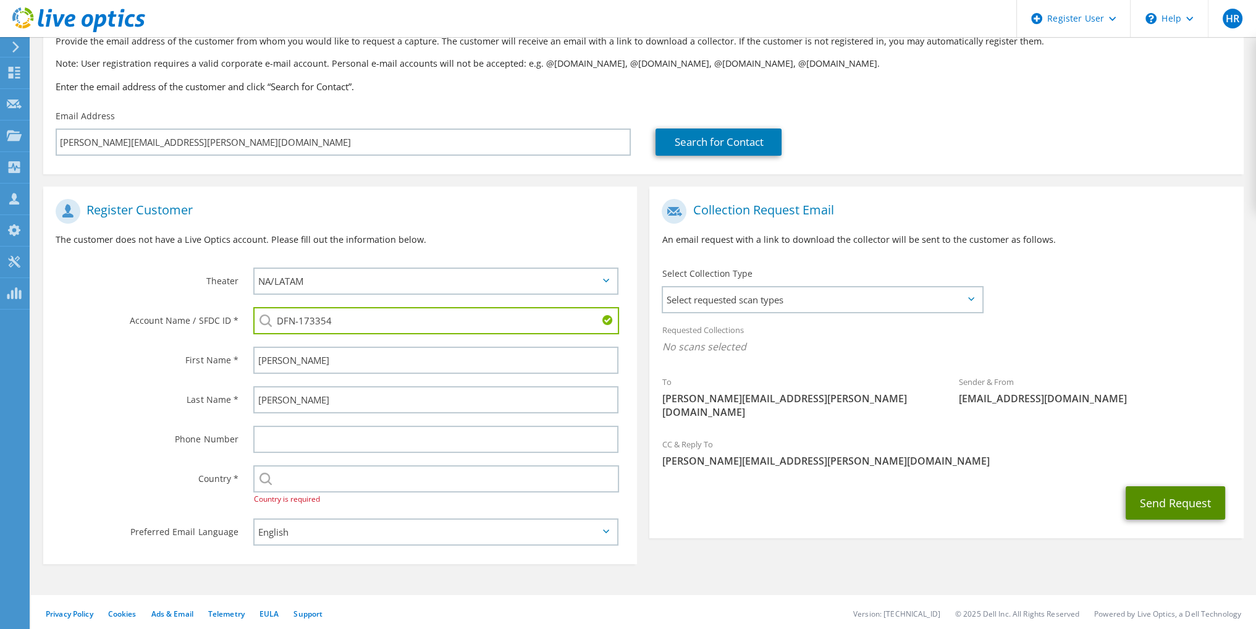
drag, startPoint x: 1191, startPoint y: 488, endPoint x: 510, endPoint y: 527, distance: 682.1
click at [510, 527] on div "Register Customer The customer does not have a Live Optics account. Please fill…" at bounding box center [643, 372] width 1213 height 396
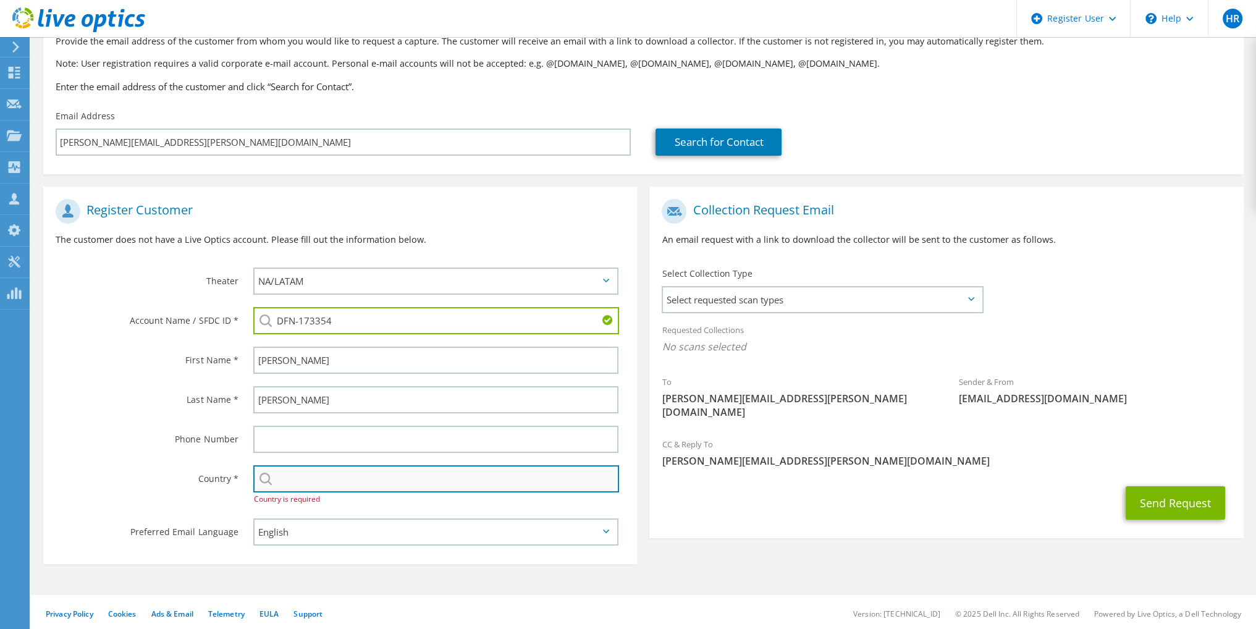
click at [400, 475] on input "text" at bounding box center [436, 478] width 366 height 27
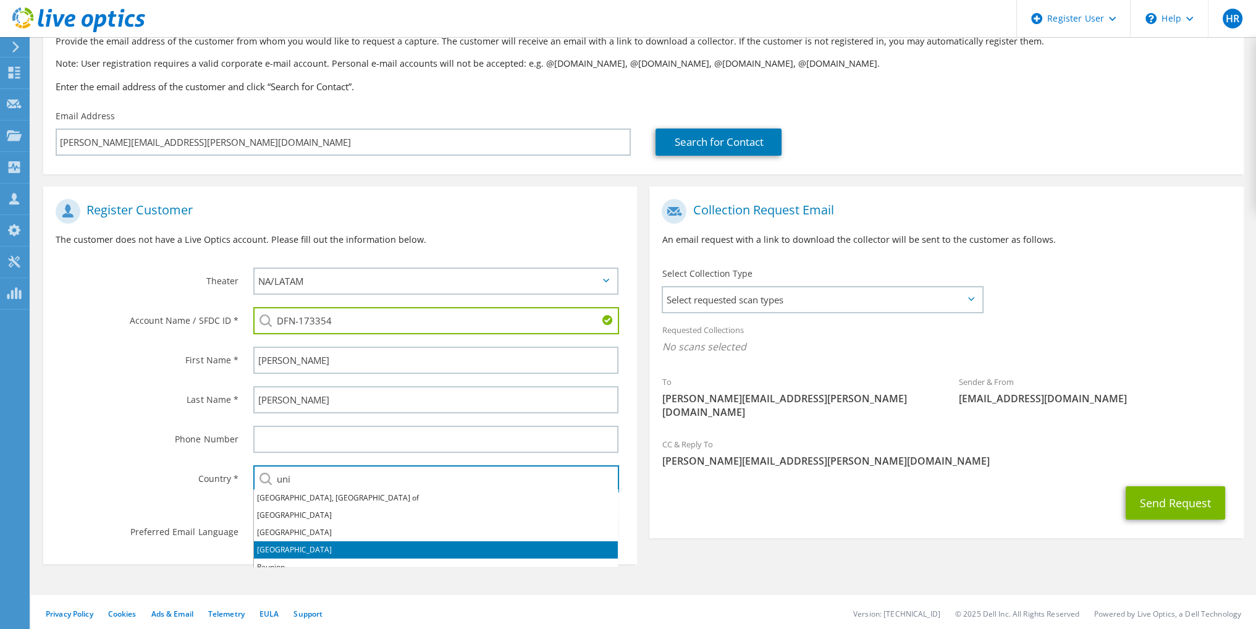
click at [351, 544] on li "[GEOGRAPHIC_DATA]" at bounding box center [436, 549] width 364 height 17
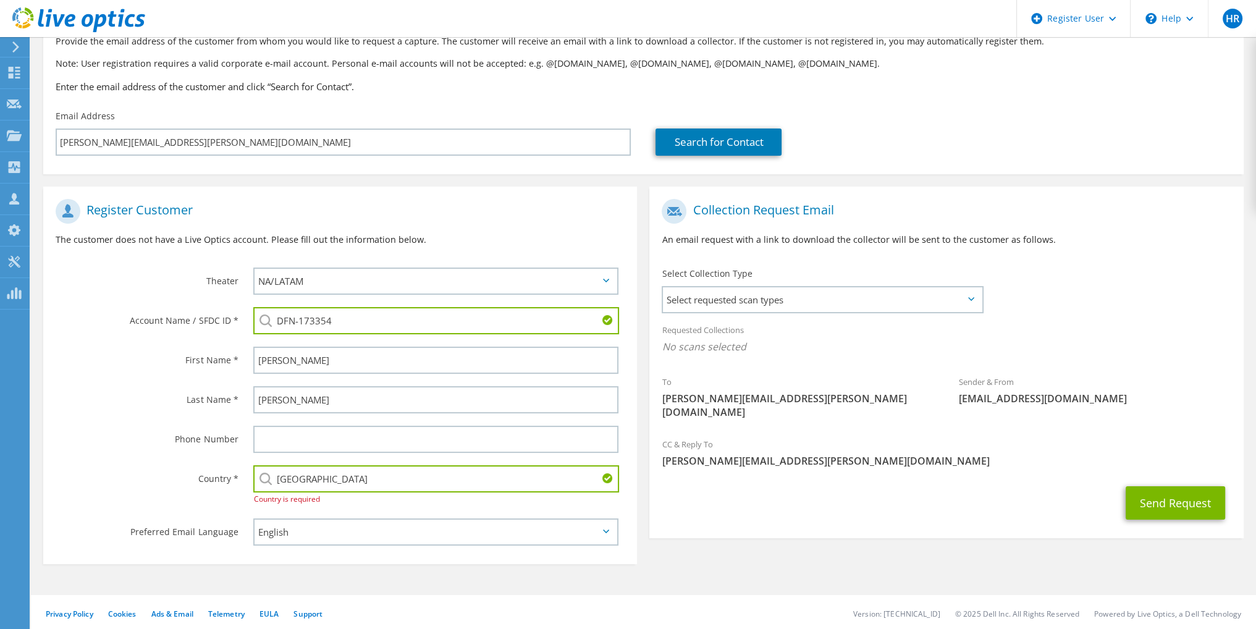
type input "[GEOGRAPHIC_DATA]"
click at [810, 533] on div "Register Customer The customer does not have a Live Optics account. Please fill…" at bounding box center [643, 372] width 1213 height 396
click at [1159, 496] on button "Send Request" at bounding box center [1175, 502] width 99 height 33
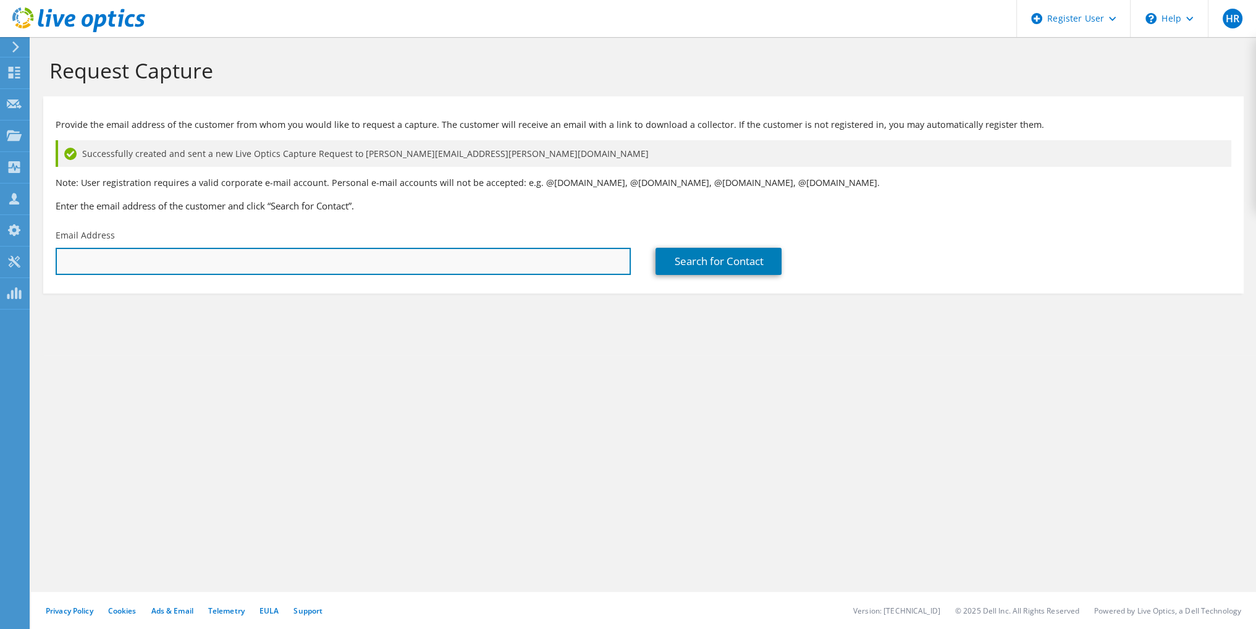
click at [331, 268] on input "text" at bounding box center [343, 261] width 575 height 27
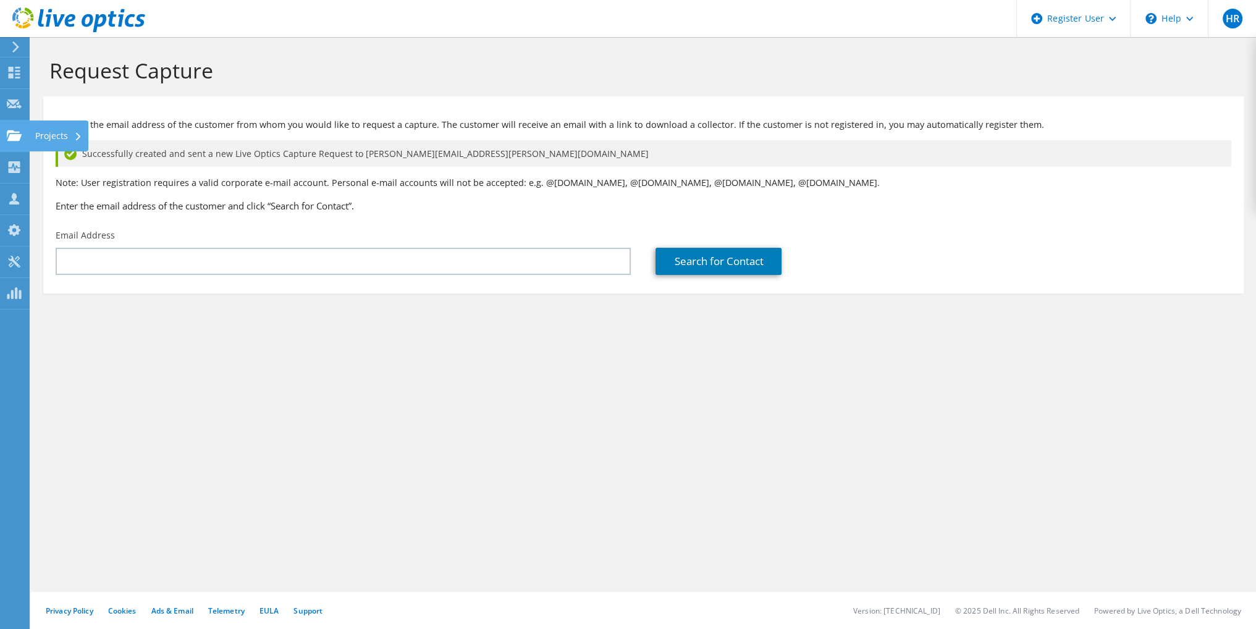
click at [15, 138] on use at bounding box center [14, 135] width 15 height 11
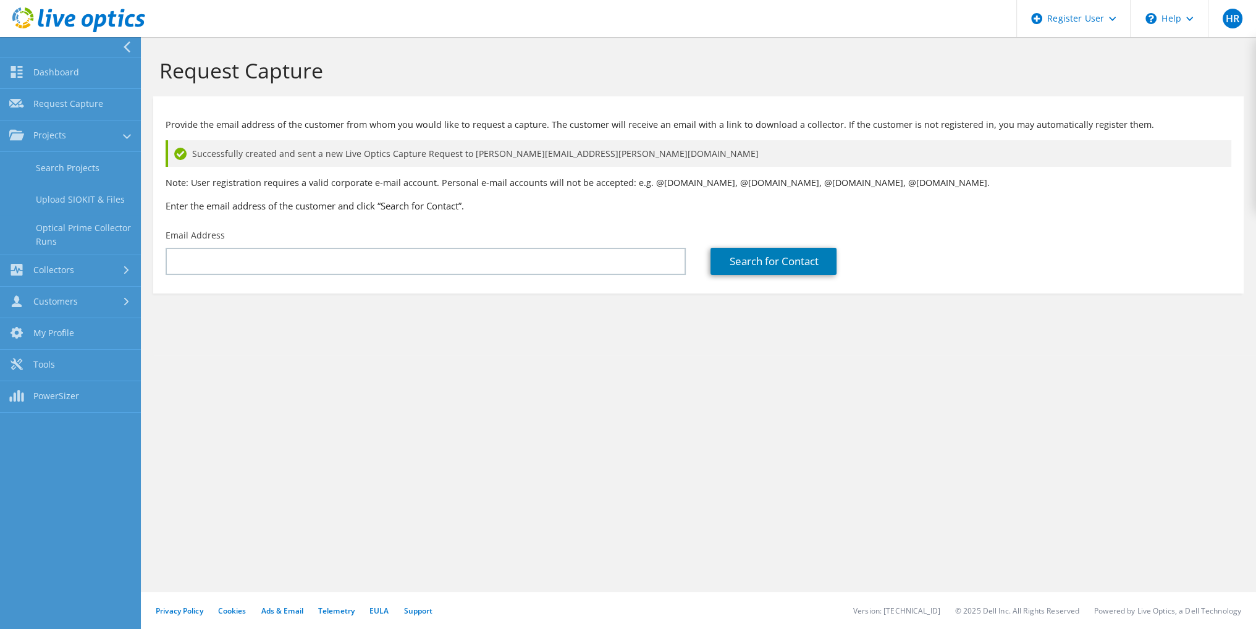
click at [274, 429] on div "Request Capture Provide the email address of the customer from whom you would l…" at bounding box center [698, 333] width 1115 height 592
